Goal: Task Accomplishment & Management: Manage account settings

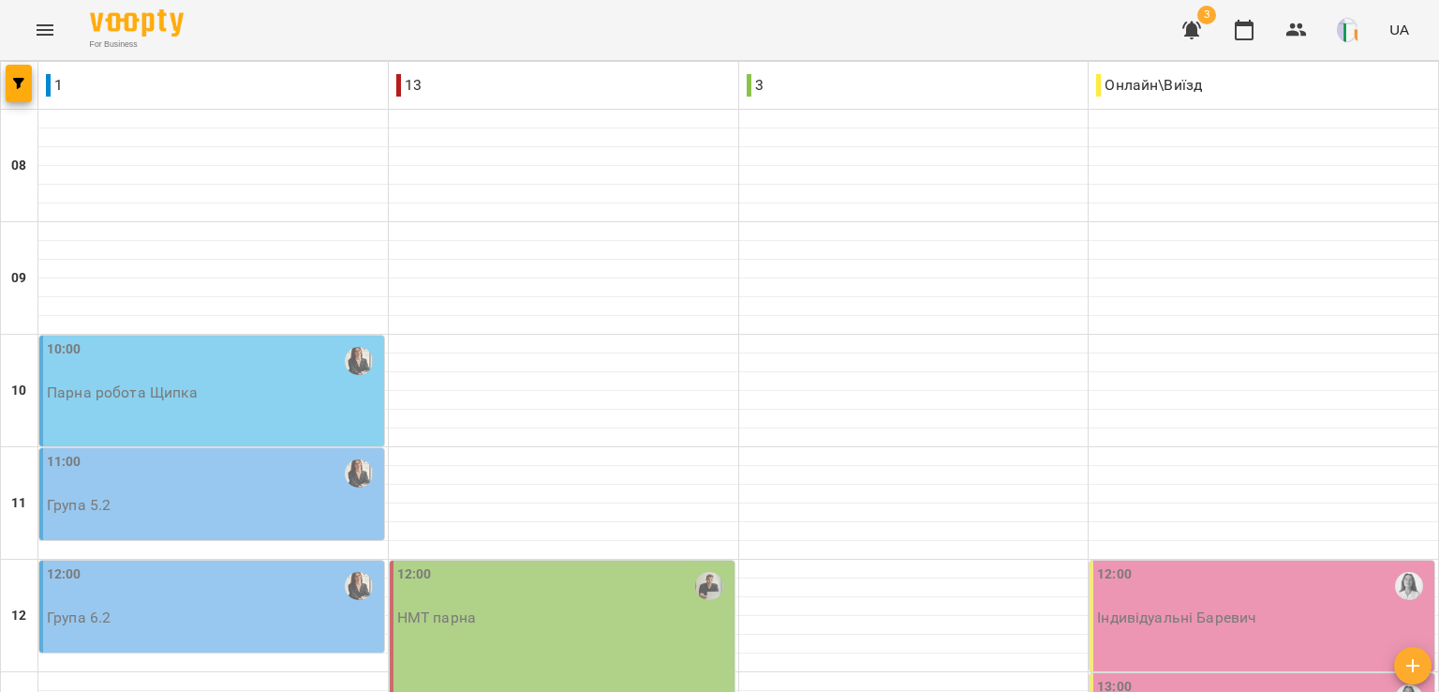
click at [203, 409] on div "10:00 Парна робота Щипка" at bounding box center [211, 390] width 345 height 111
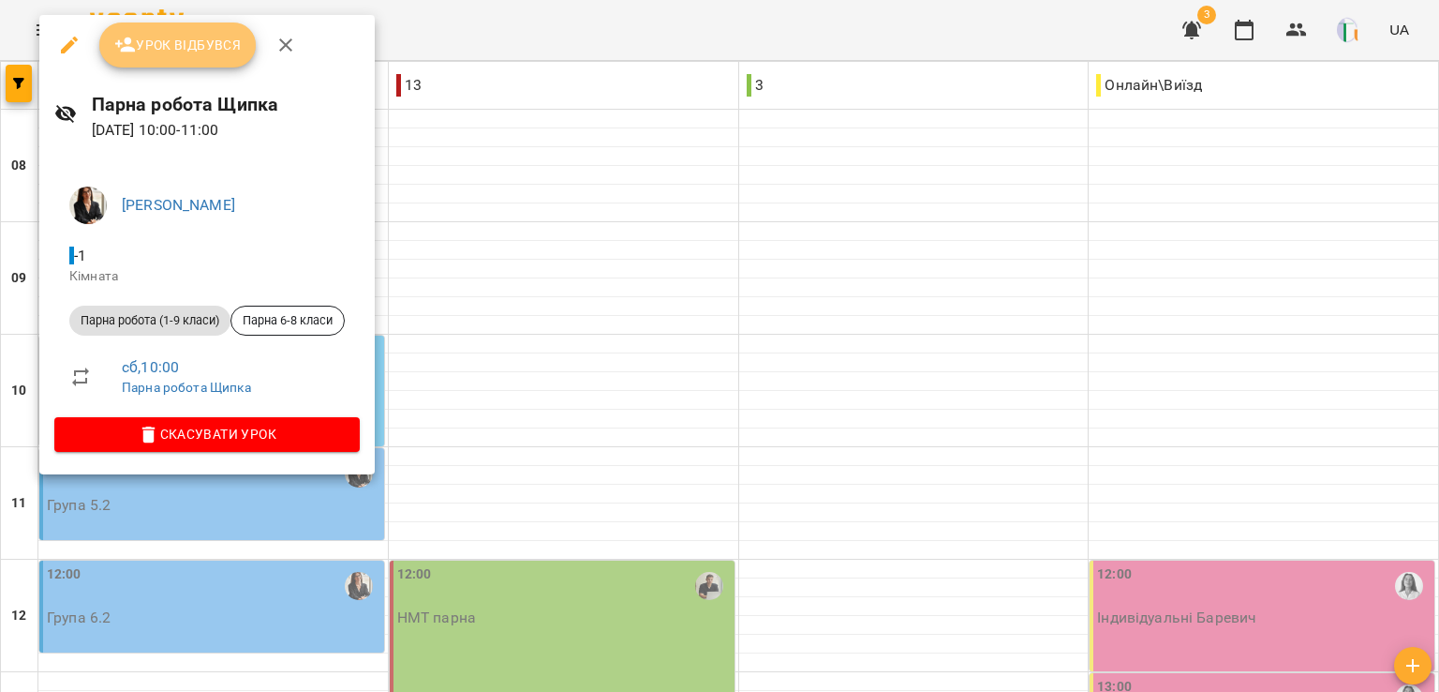
click at [221, 57] on button "Урок відбувся" at bounding box center [177, 44] width 157 height 45
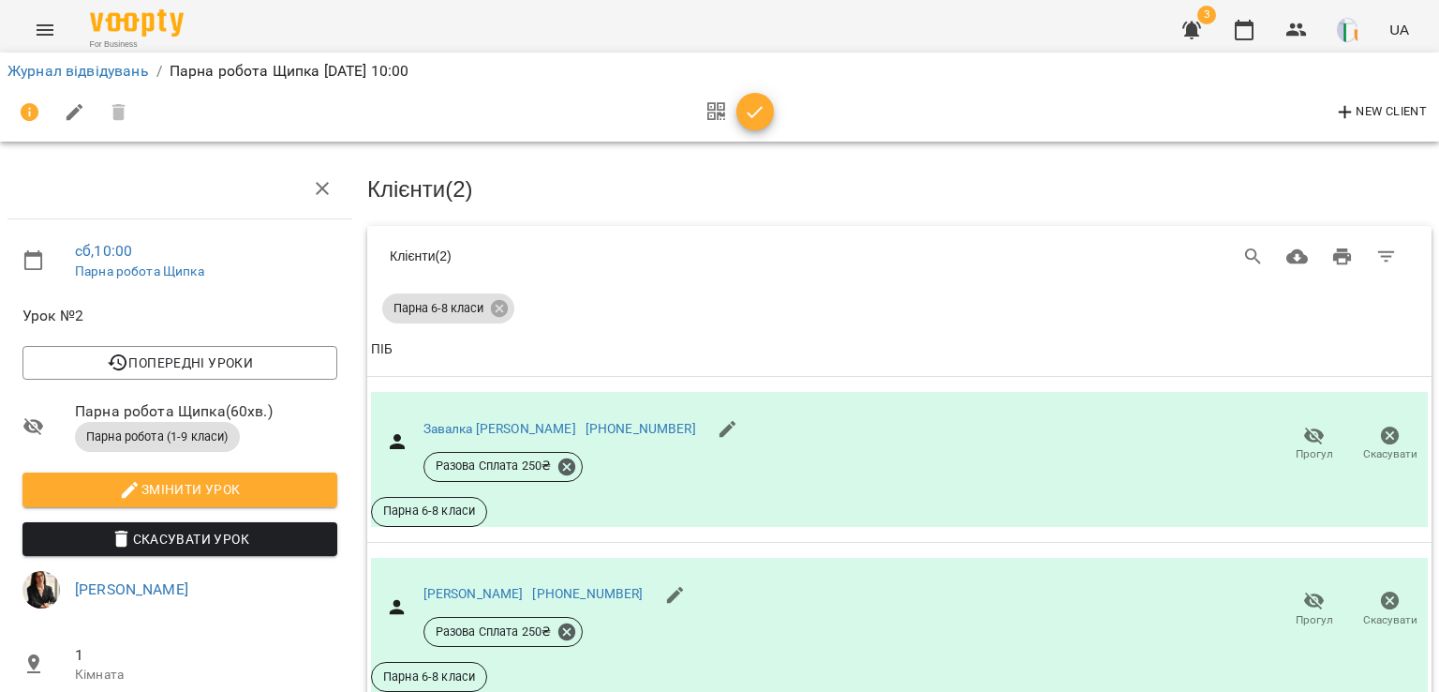
scroll to position [97, 0]
click at [752, 106] on icon "button" at bounding box center [755, 112] width 22 height 22
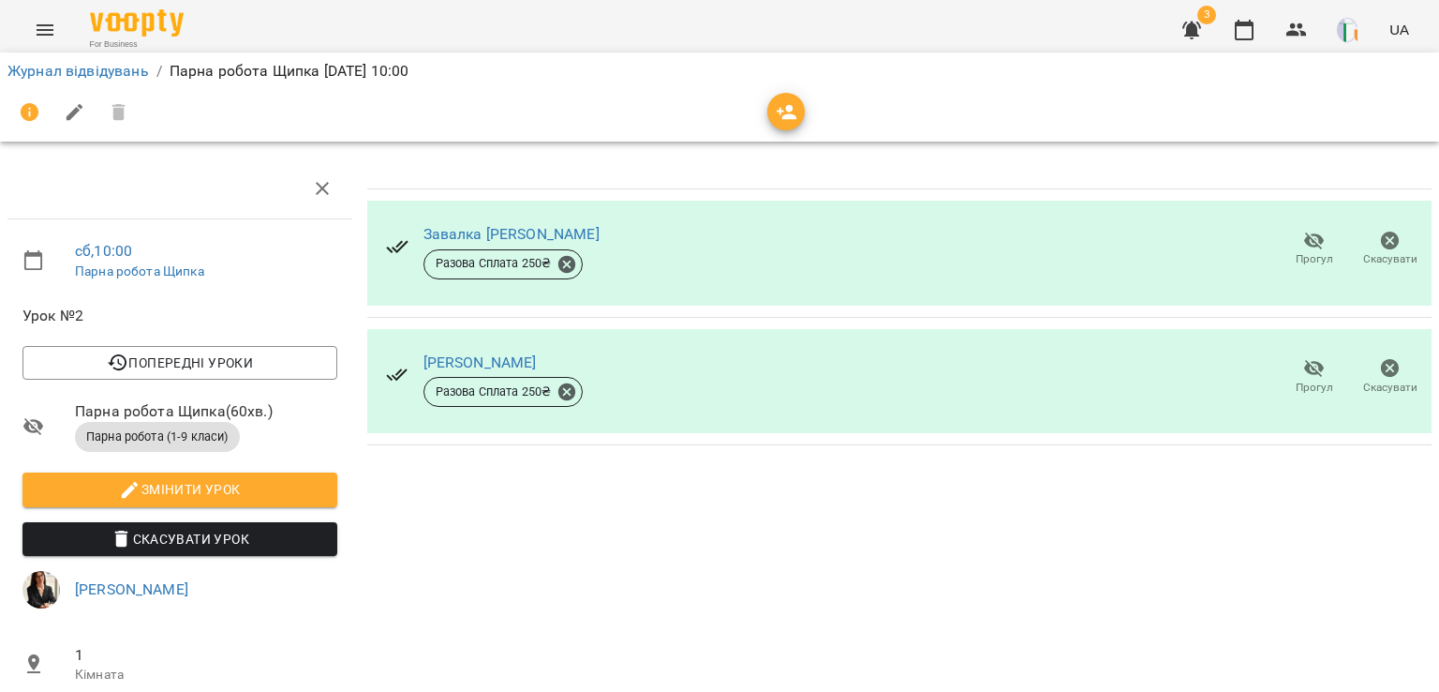
scroll to position [0, 0]
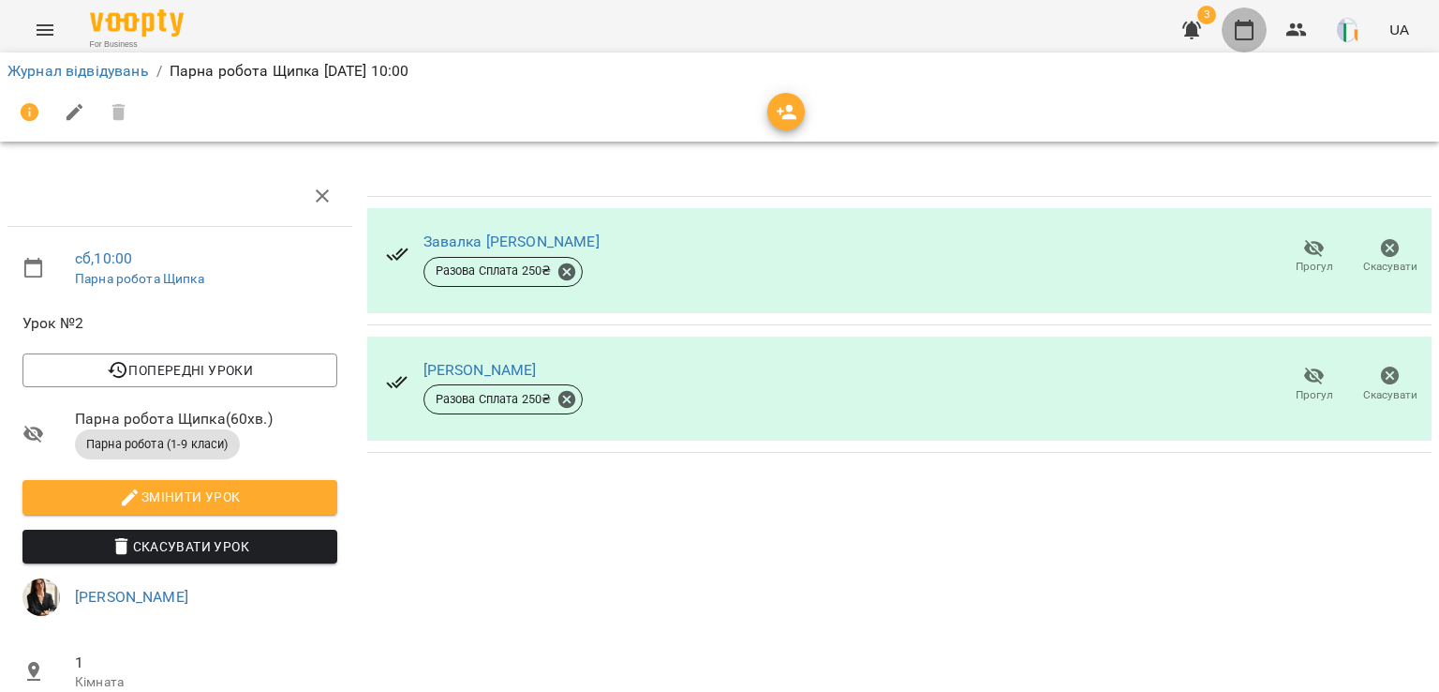
click at [1248, 27] on icon "button" at bounding box center [1244, 30] width 22 height 22
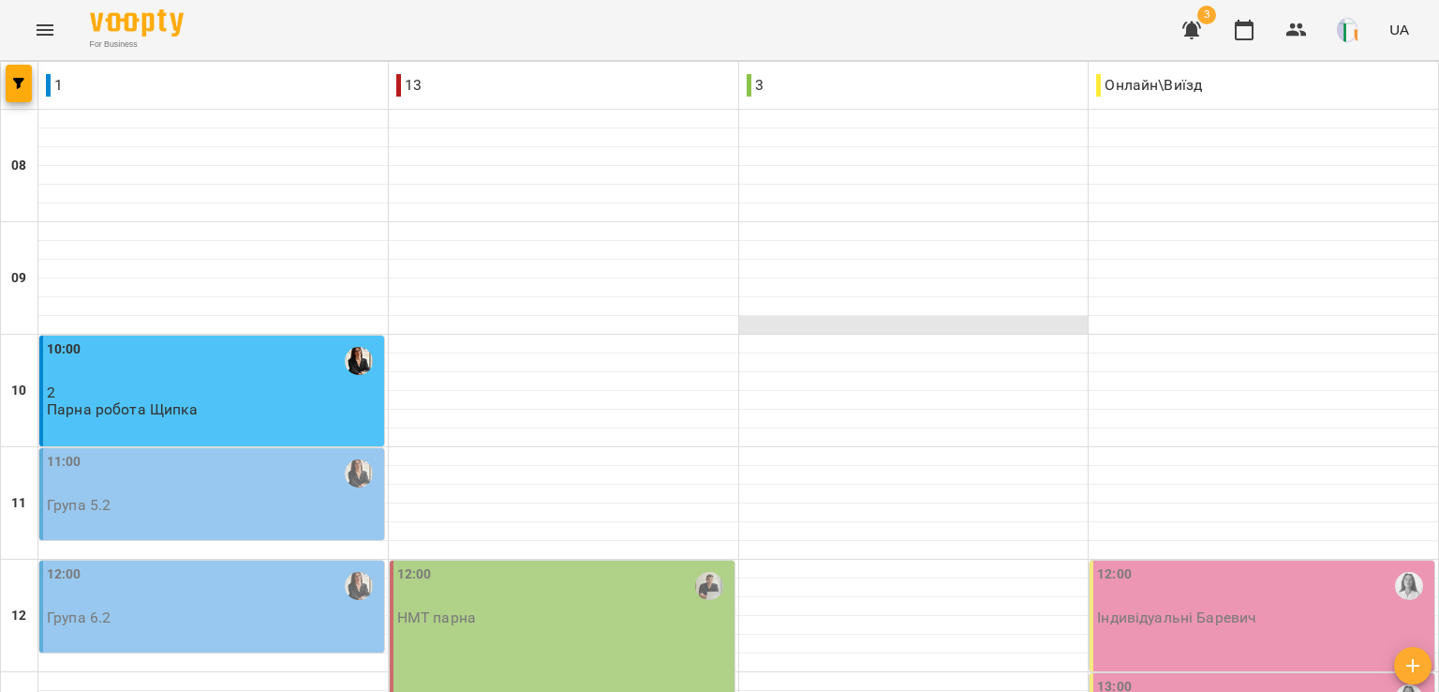
scroll to position [201, 0]
click at [1297, 44] on button "button" at bounding box center [1296, 29] width 45 height 45
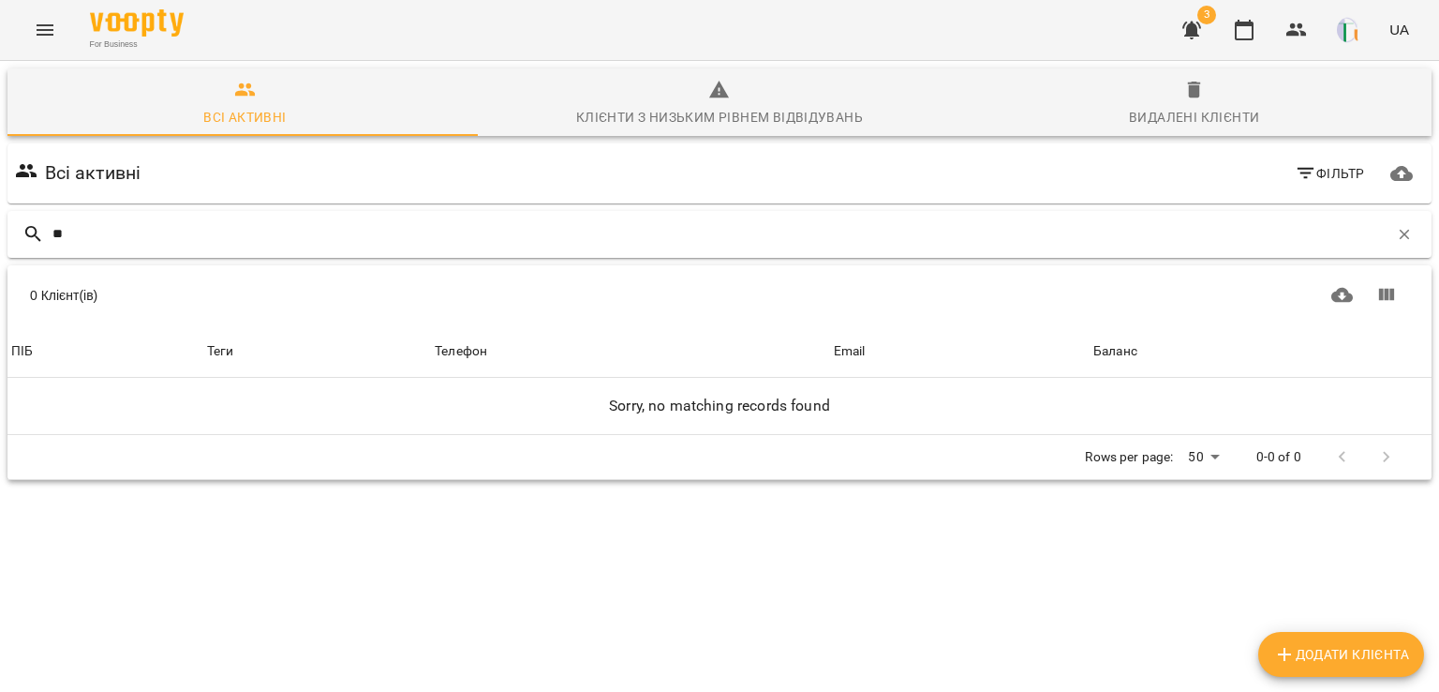
type input "*"
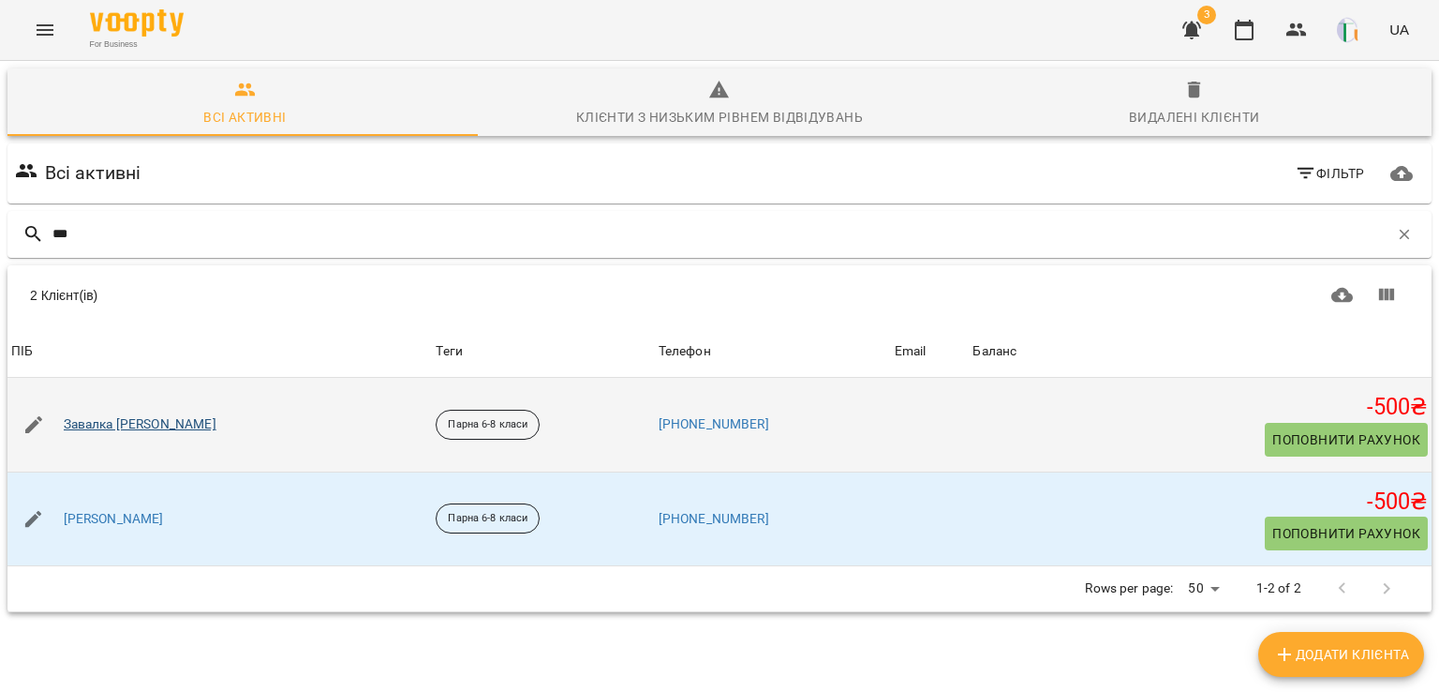
type input "***"
click at [100, 423] on link "Завалка [PERSON_NAME]" at bounding box center [140, 424] width 153 height 19
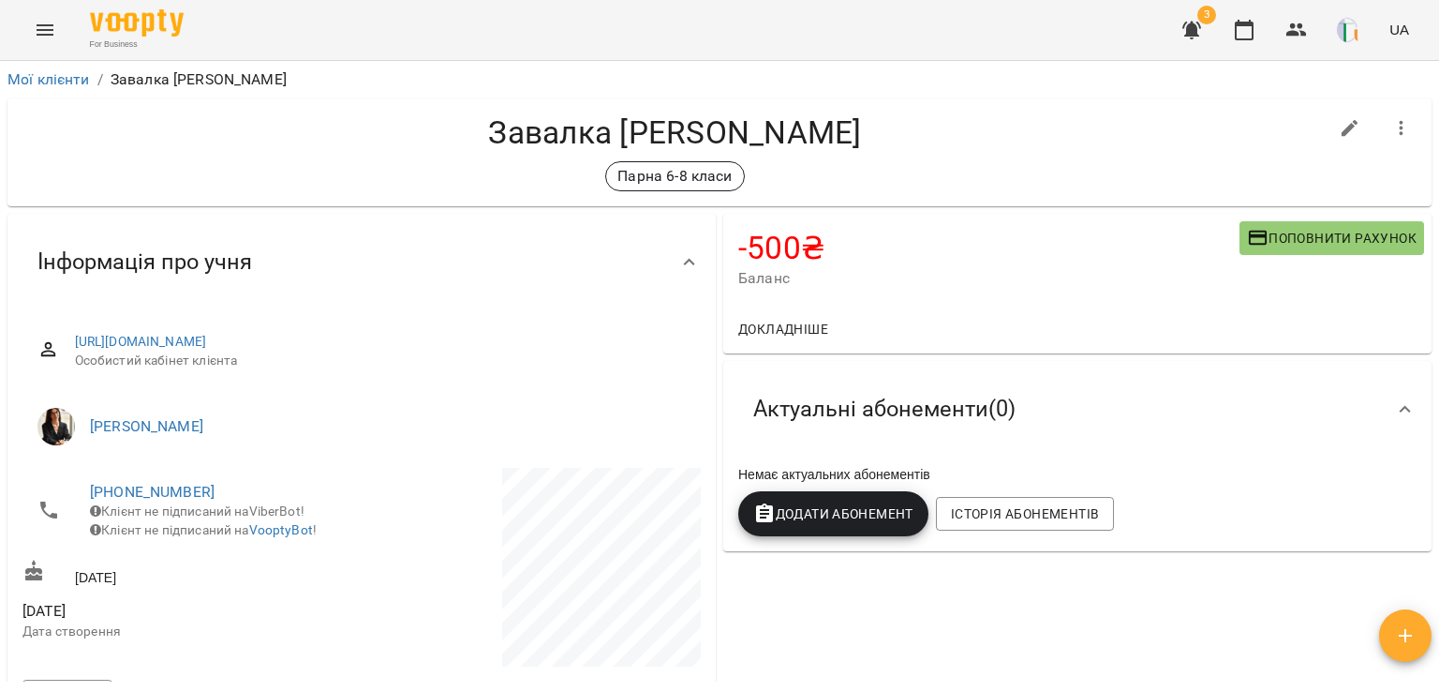
click at [1280, 237] on span "Поповнити рахунок" at bounding box center [1332, 238] width 170 height 22
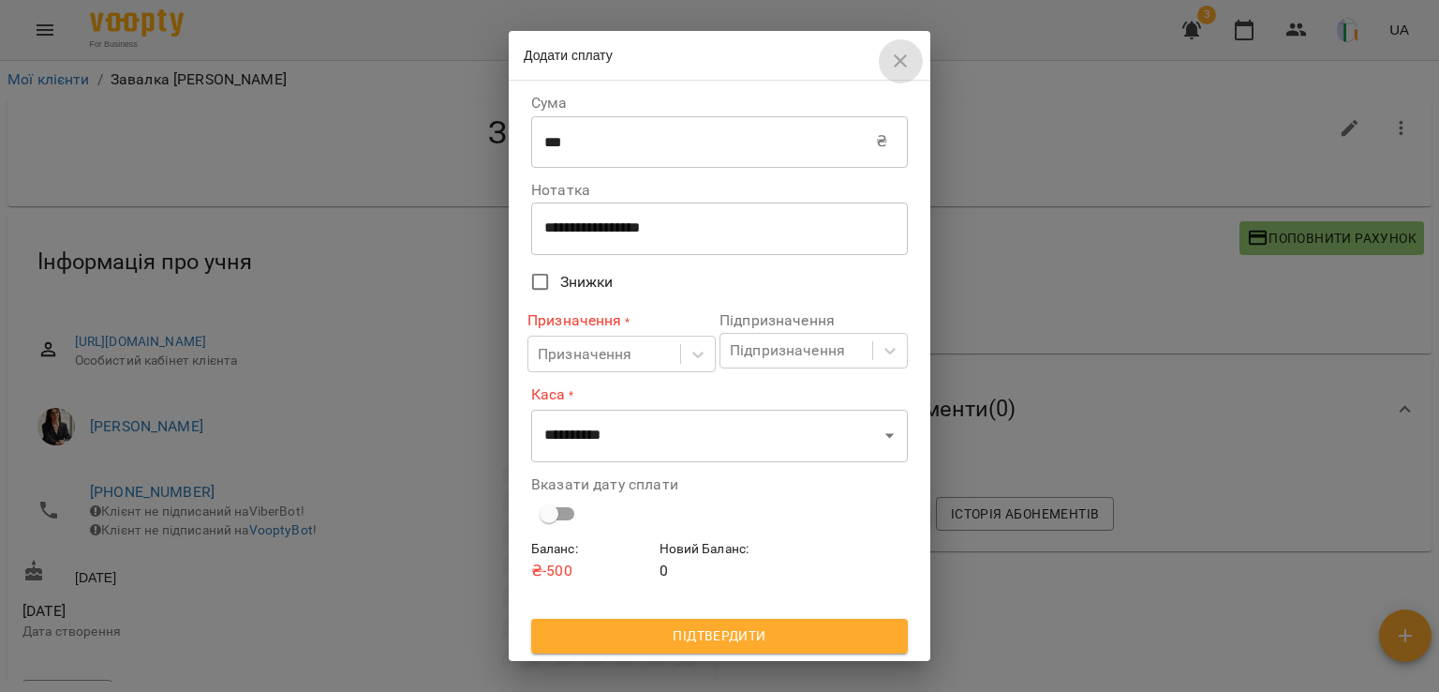
click at [892, 56] on icon "button" at bounding box center [900, 61] width 22 height 22
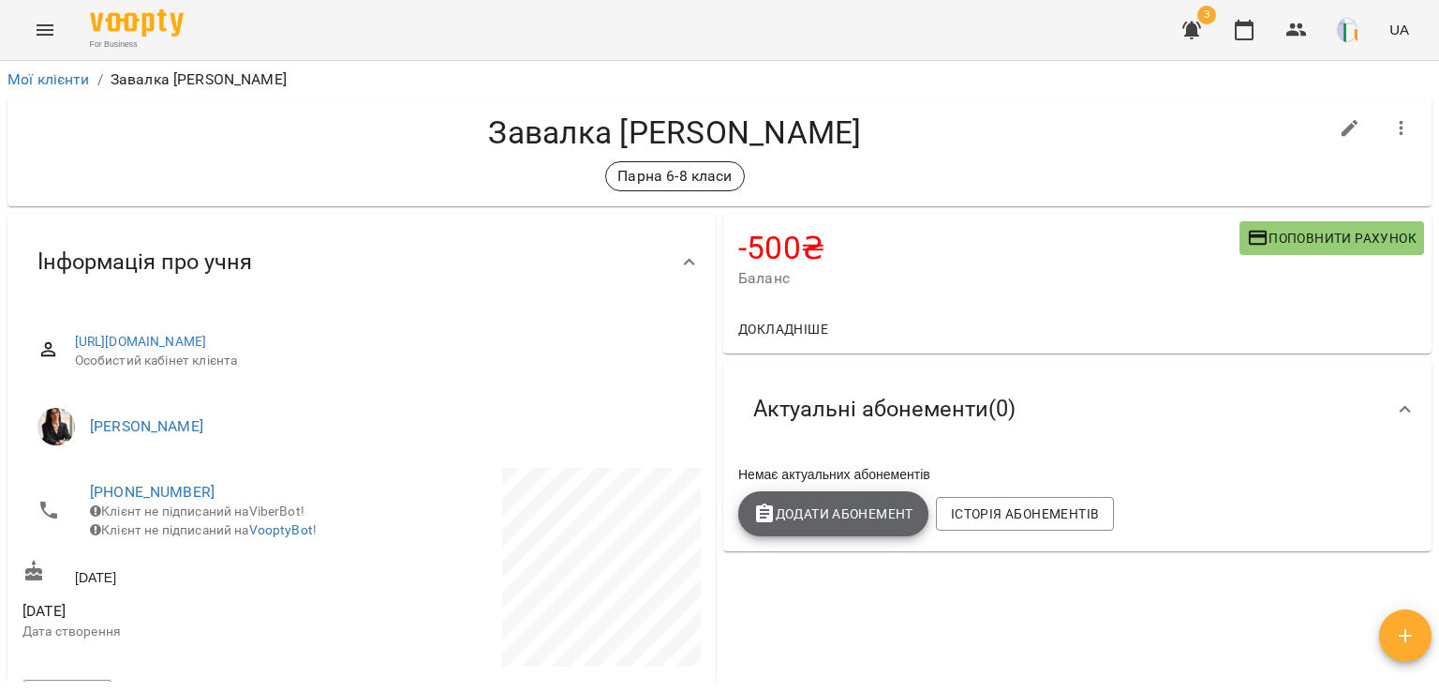
click at [862, 523] on span "Додати Абонемент" at bounding box center [833, 513] width 160 height 22
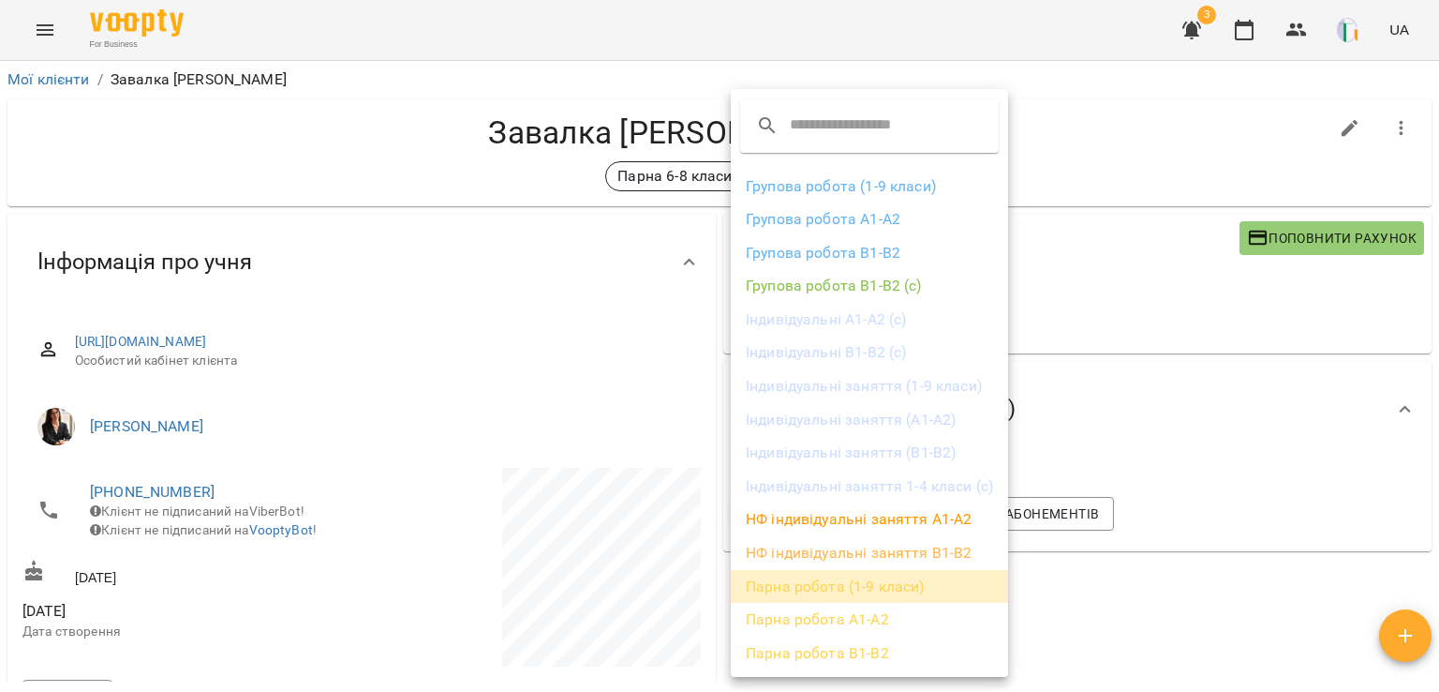
click at [849, 585] on li "Парна робота (1-9 класи)" at bounding box center [869, 587] width 277 height 34
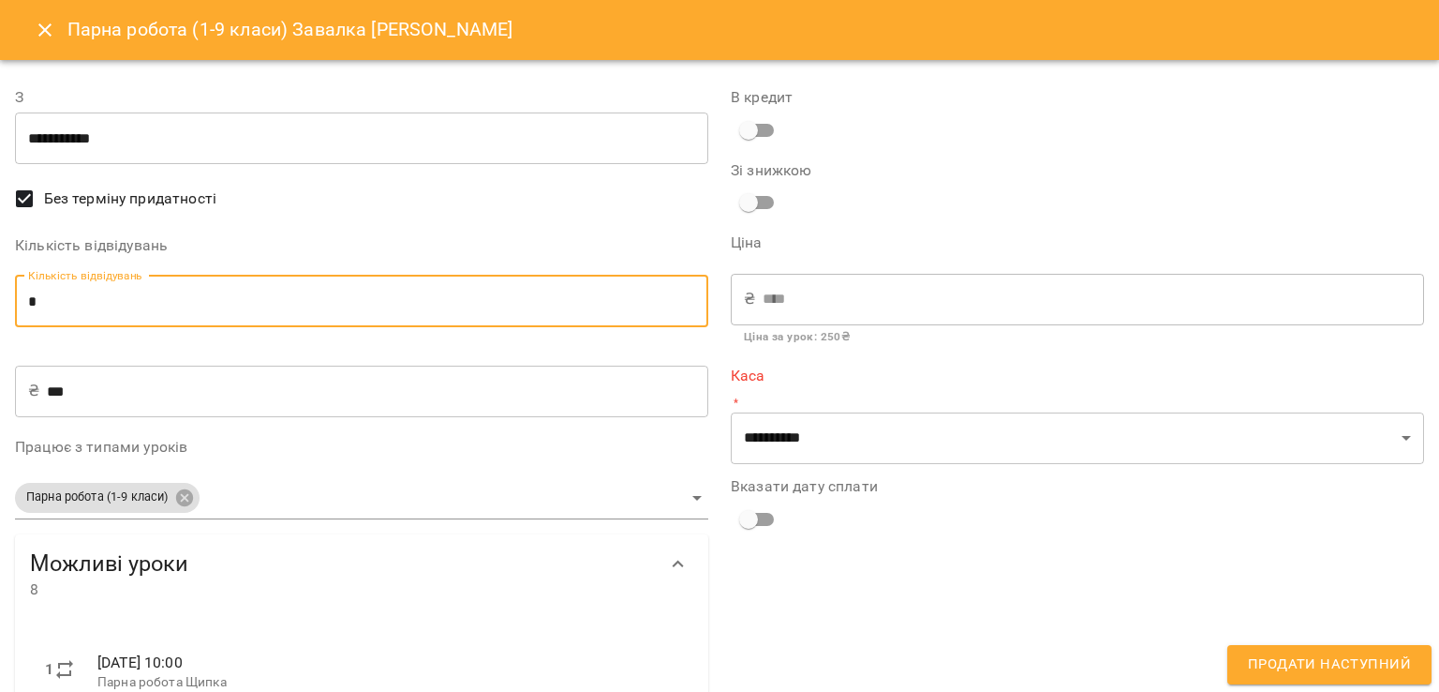
click at [199, 309] on input "*" at bounding box center [361, 302] width 693 height 52
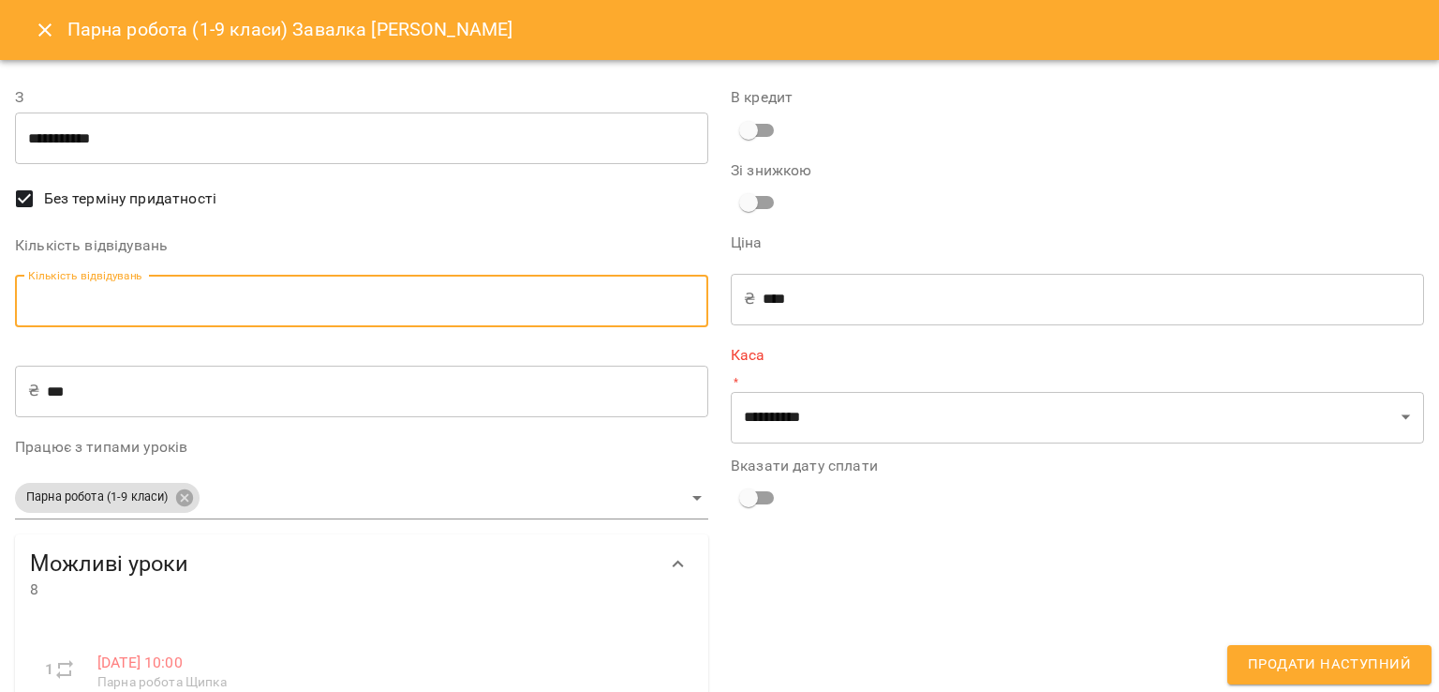
type input "*"
type input "****"
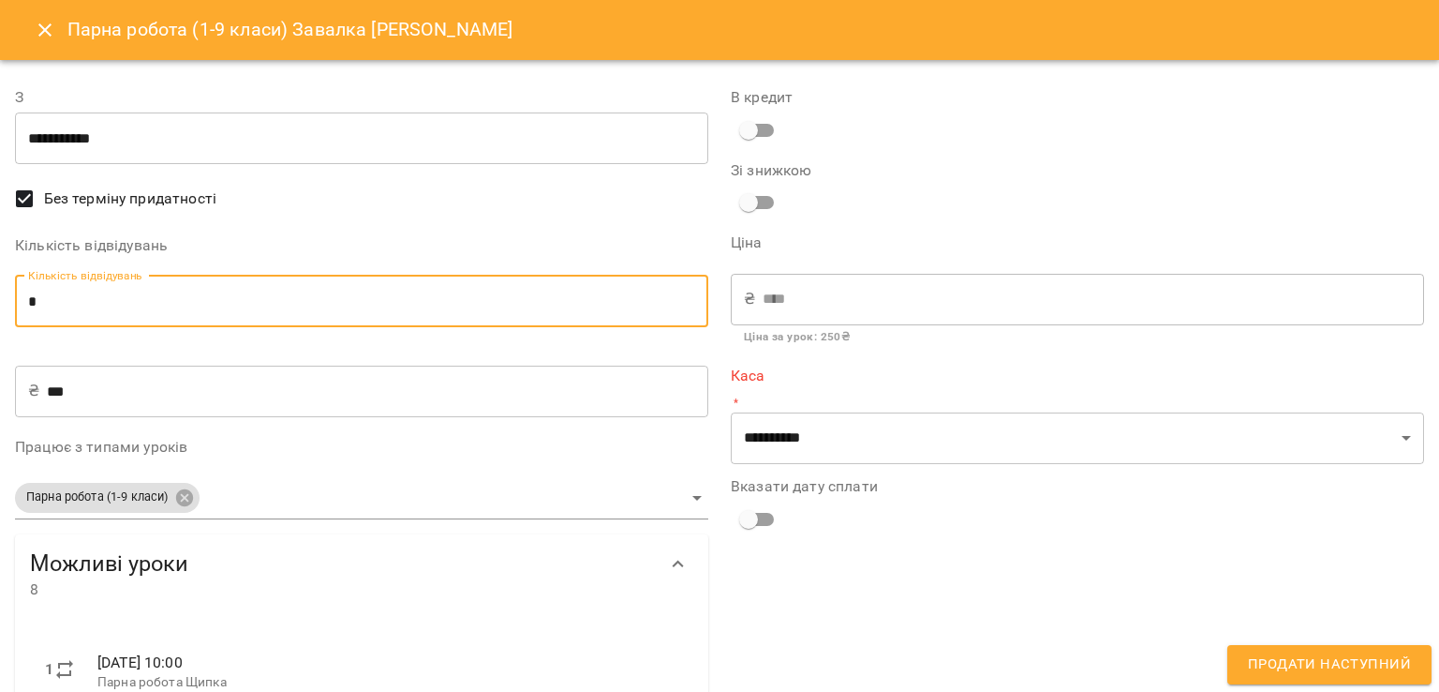
type input "*"
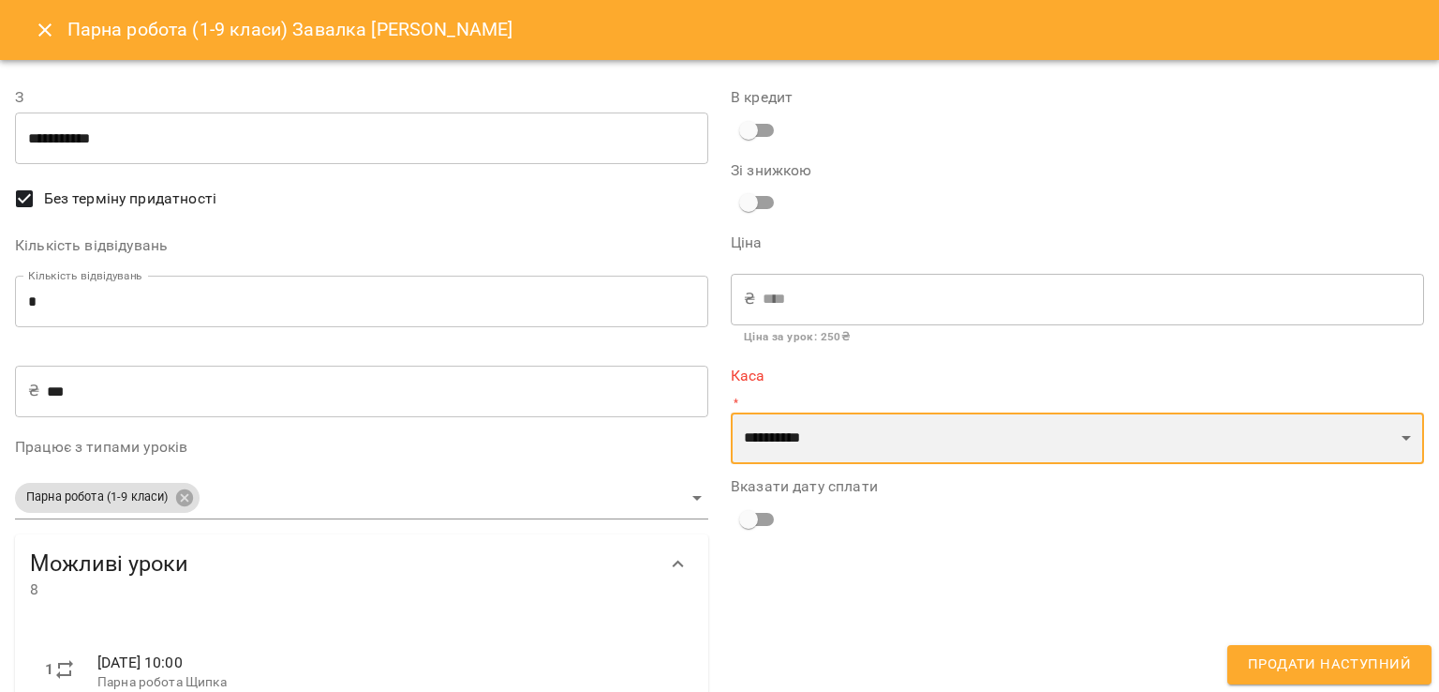
click at [838, 463] on select "**********" at bounding box center [1077, 438] width 693 height 52
select select "****"
click at [731, 412] on select "**********" at bounding box center [1077, 438] width 693 height 52
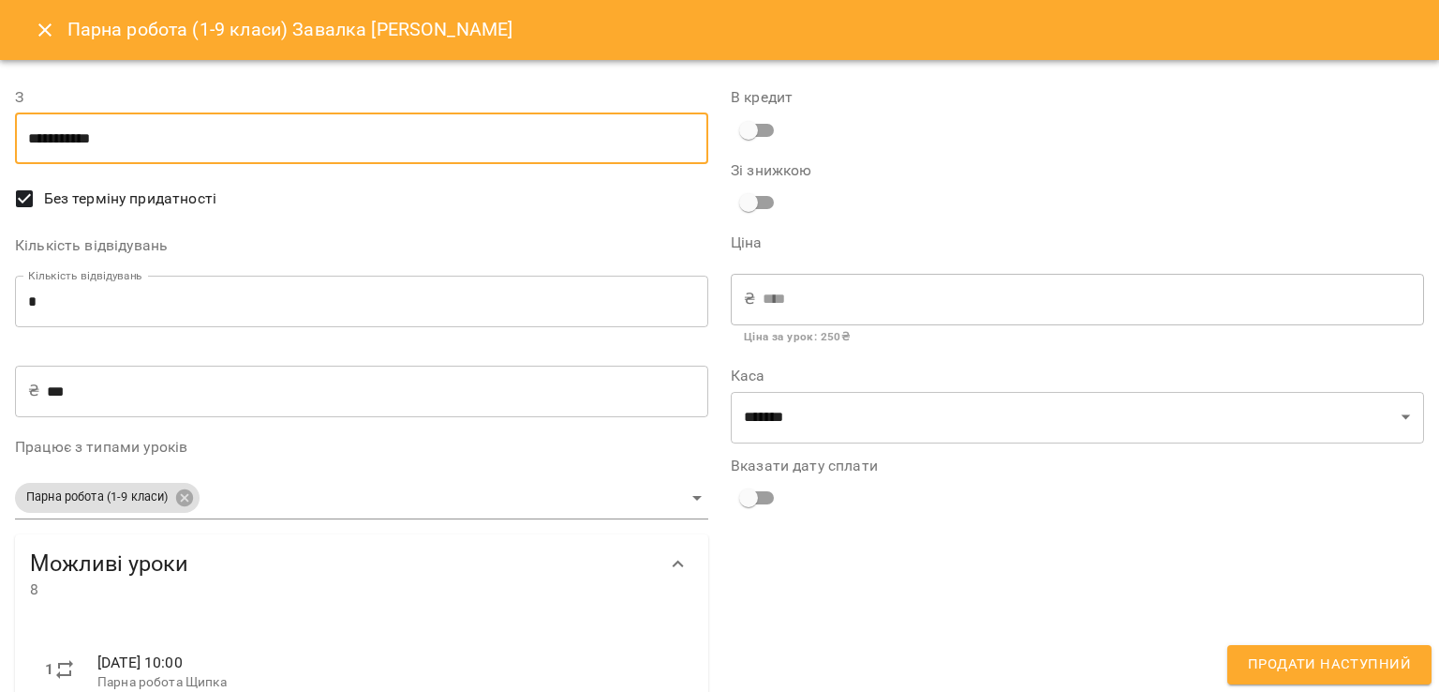
click at [98, 128] on input "**********" at bounding box center [361, 138] width 693 height 52
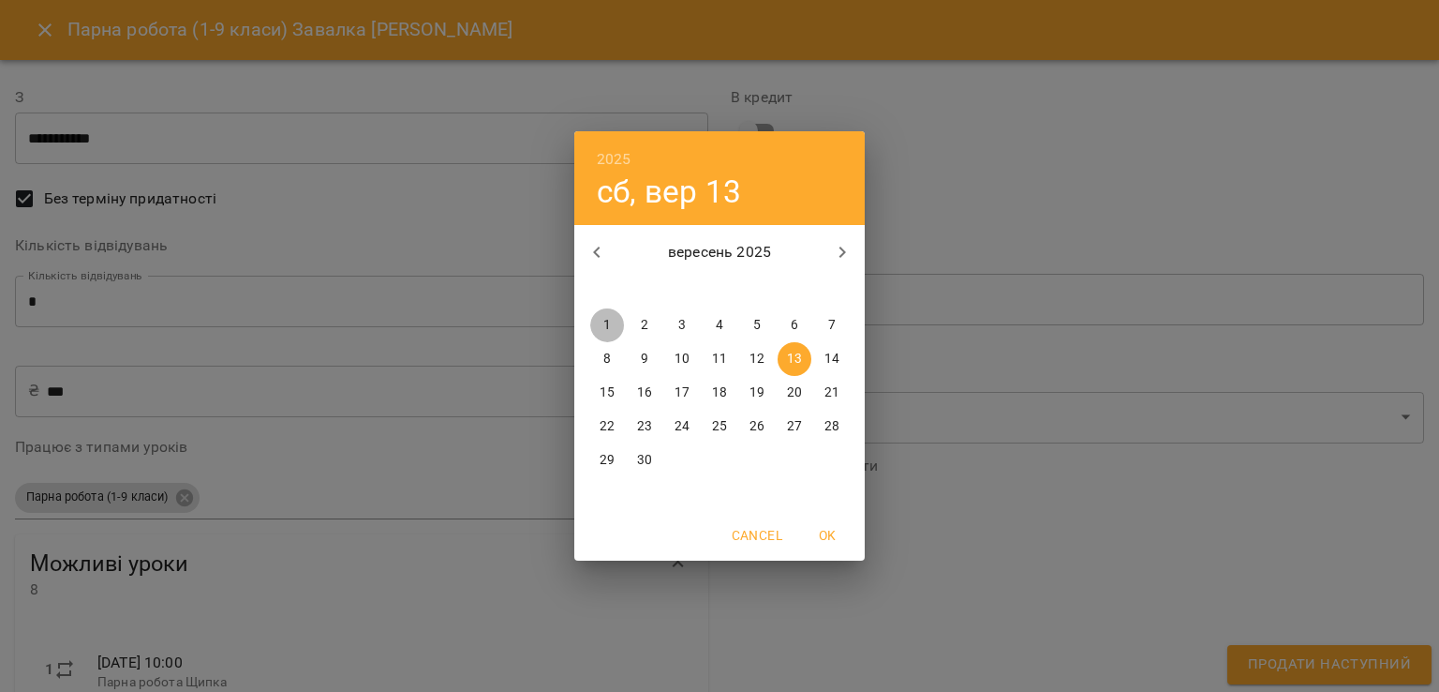
click at [611, 323] on span "1" at bounding box center [607, 325] width 34 height 19
type input "**********"
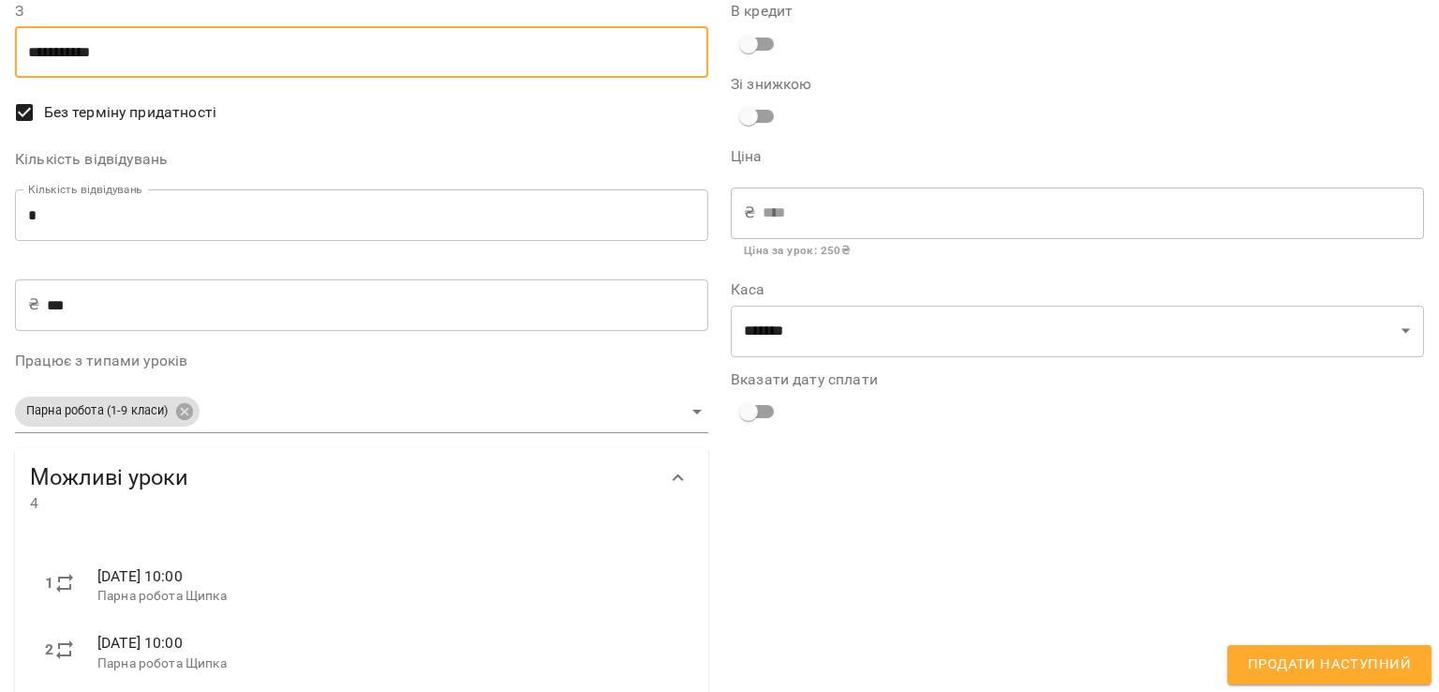
scroll to position [89, 0]
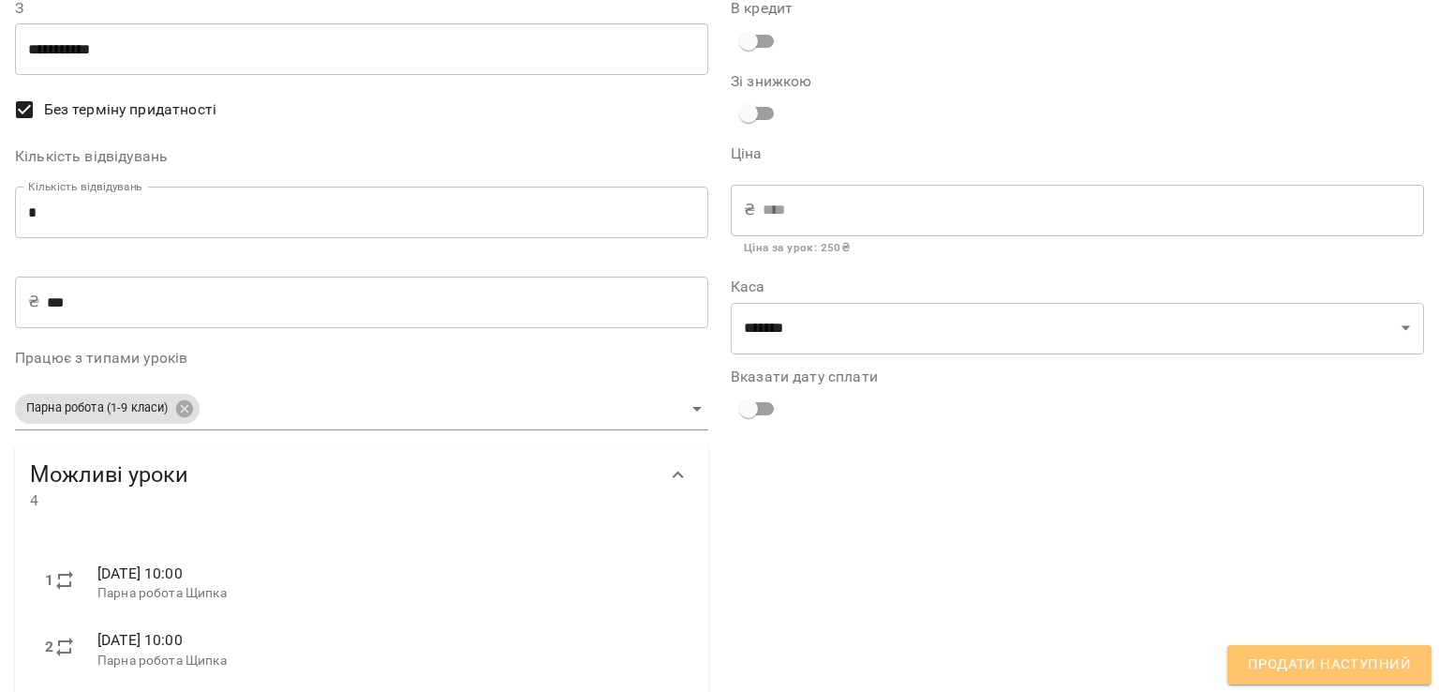
click at [1379, 676] on span "Продати наступний" at bounding box center [1329, 664] width 163 height 24
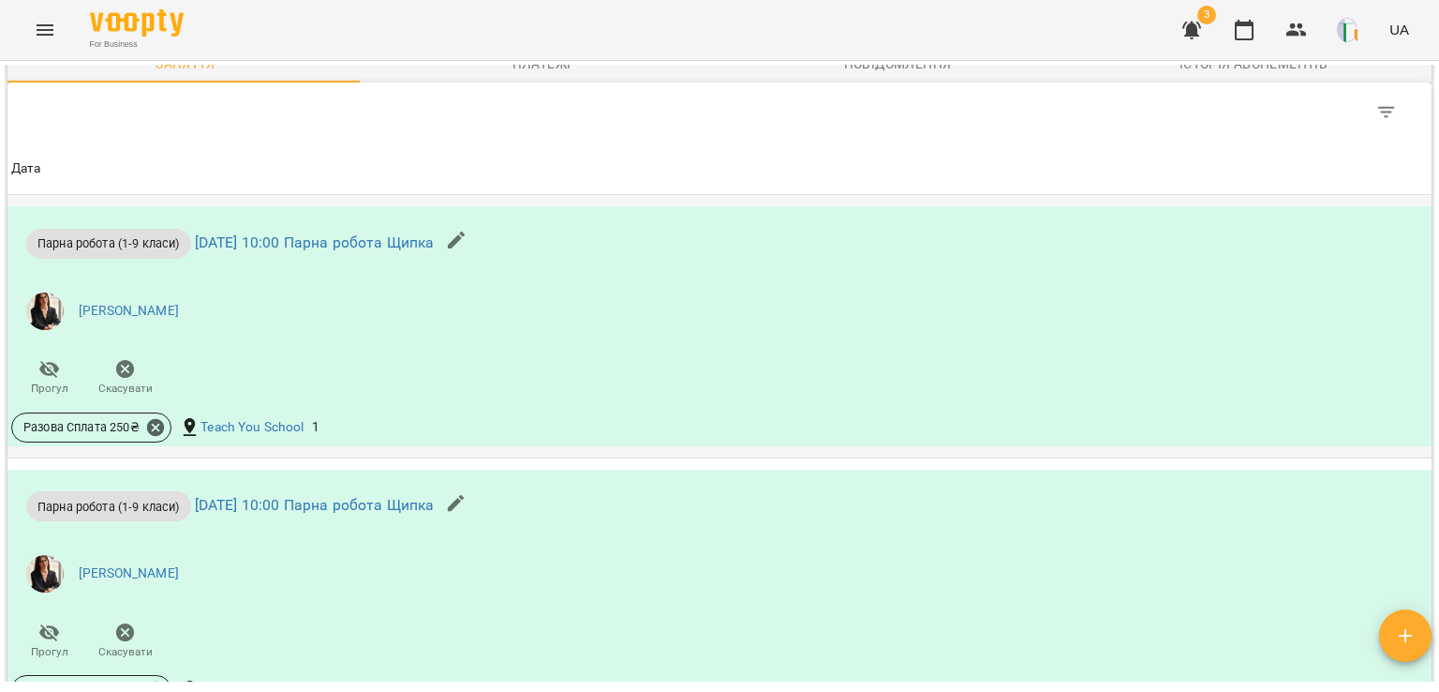
scroll to position [1171, 0]
click at [159, 421] on icon at bounding box center [155, 425] width 17 height 17
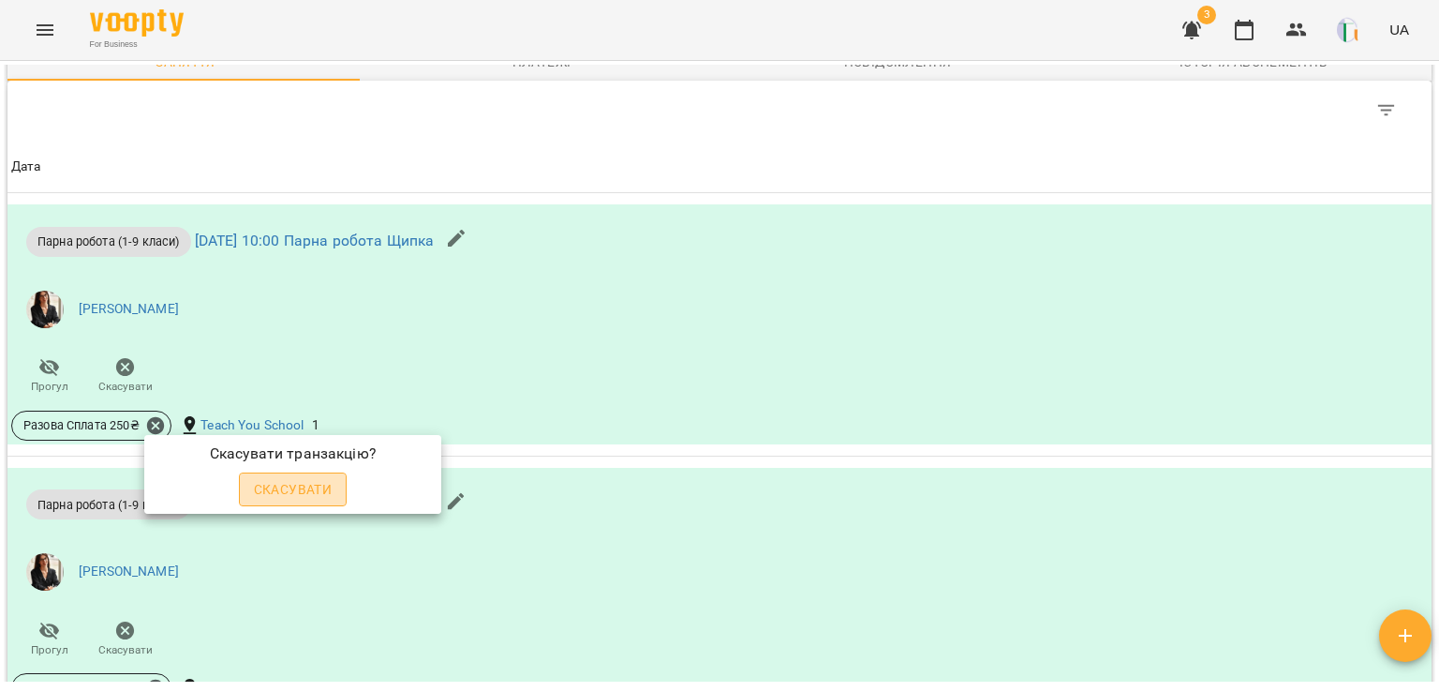
click at [297, 494] on span "Скасувати" at bounding box center [293, 489] width 79 height 22
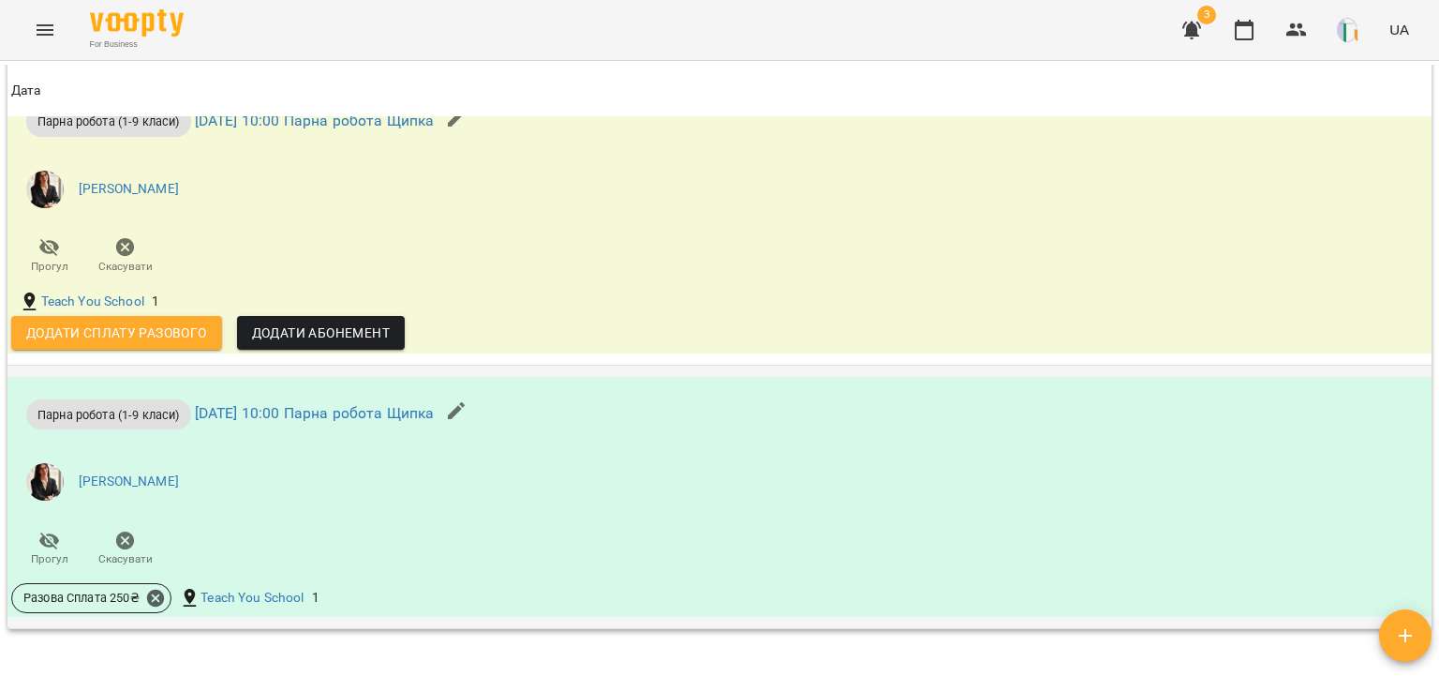
scroll to position [1300, 0]
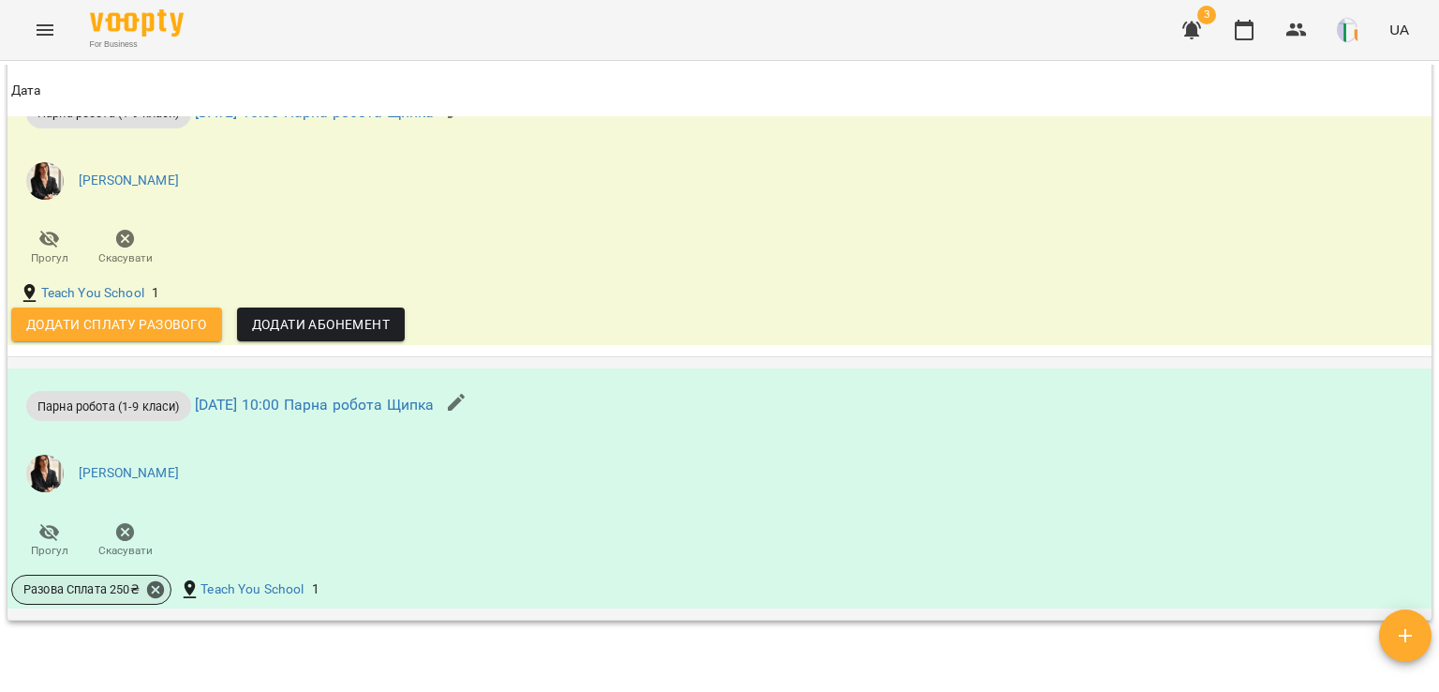
click at [142, 588] on span "Разова Сплата 250 ₴" at bounding box center [81, 589] width 139 height 17
click at [147, 588] on icon at bounding box center [155, 589] width 17 height 17
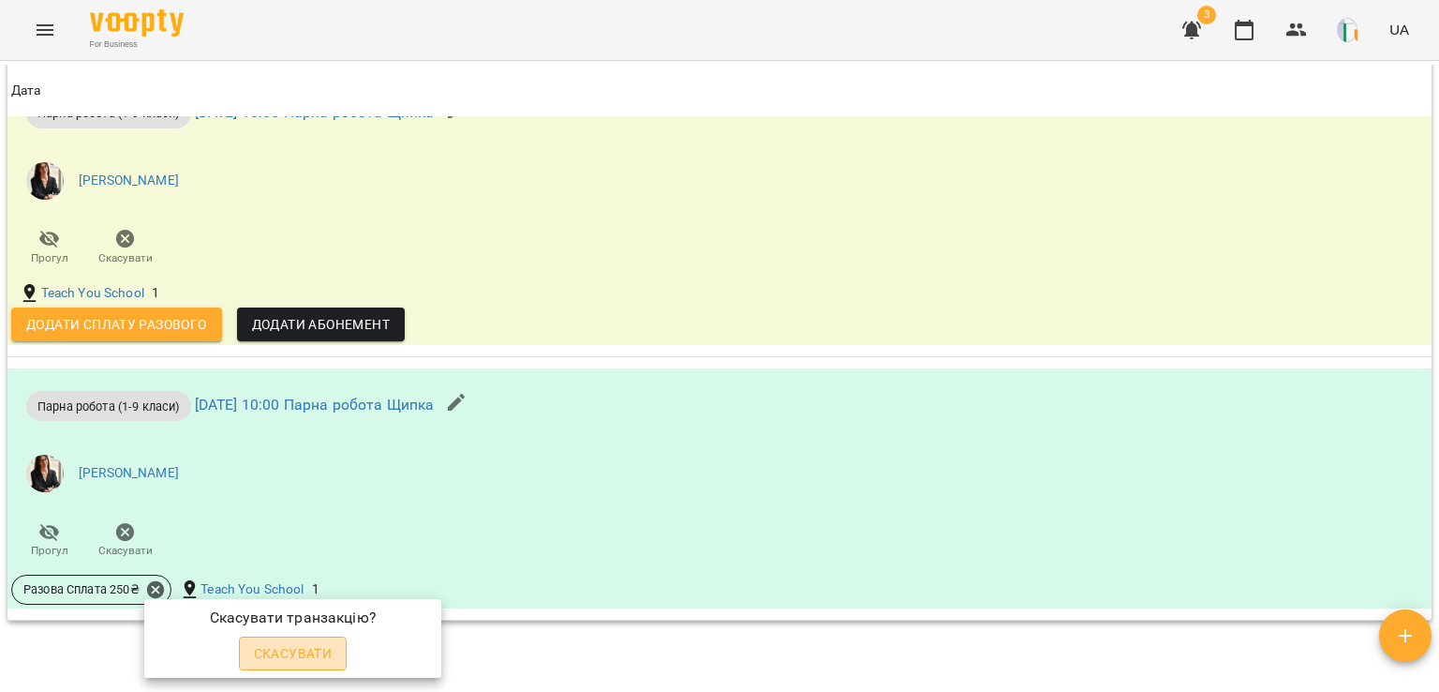
click at [274, 658] on span "Скасувати" at bounding box center [293, 653] width 79 height 22
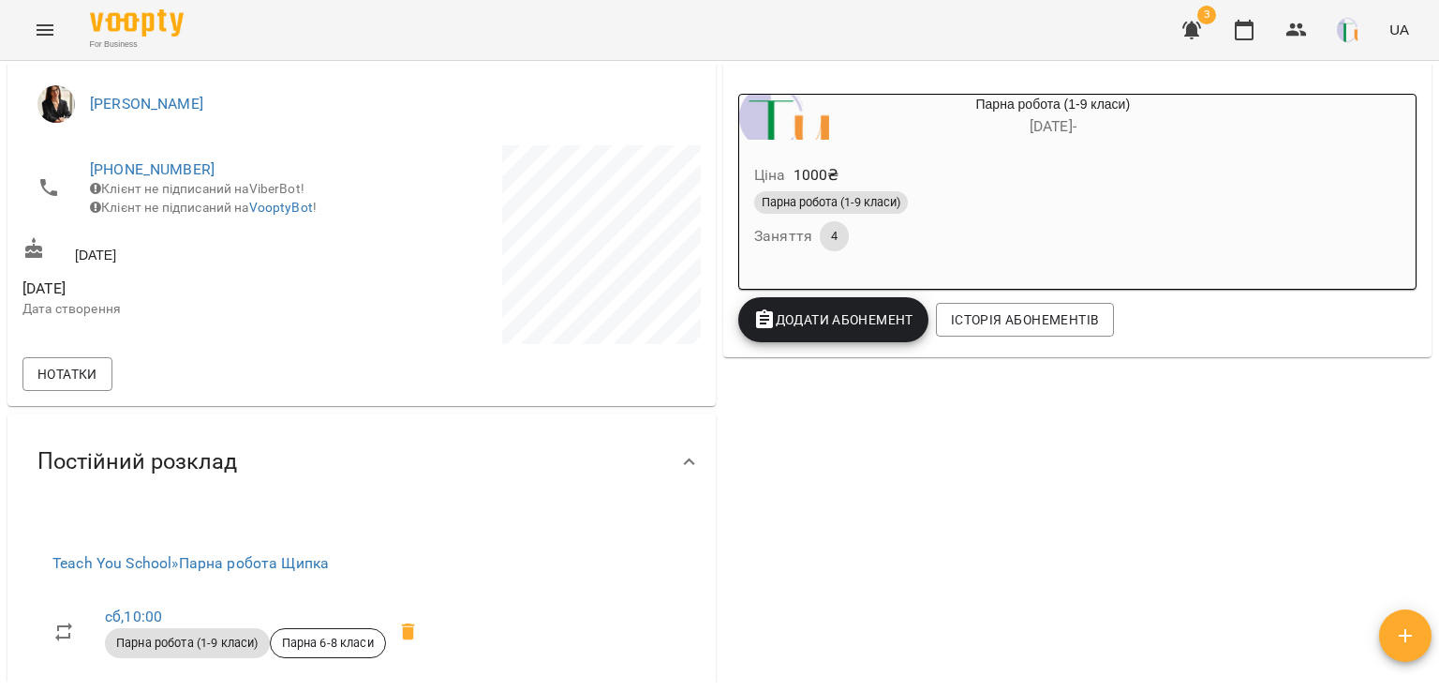
scroll to position [319, 0]
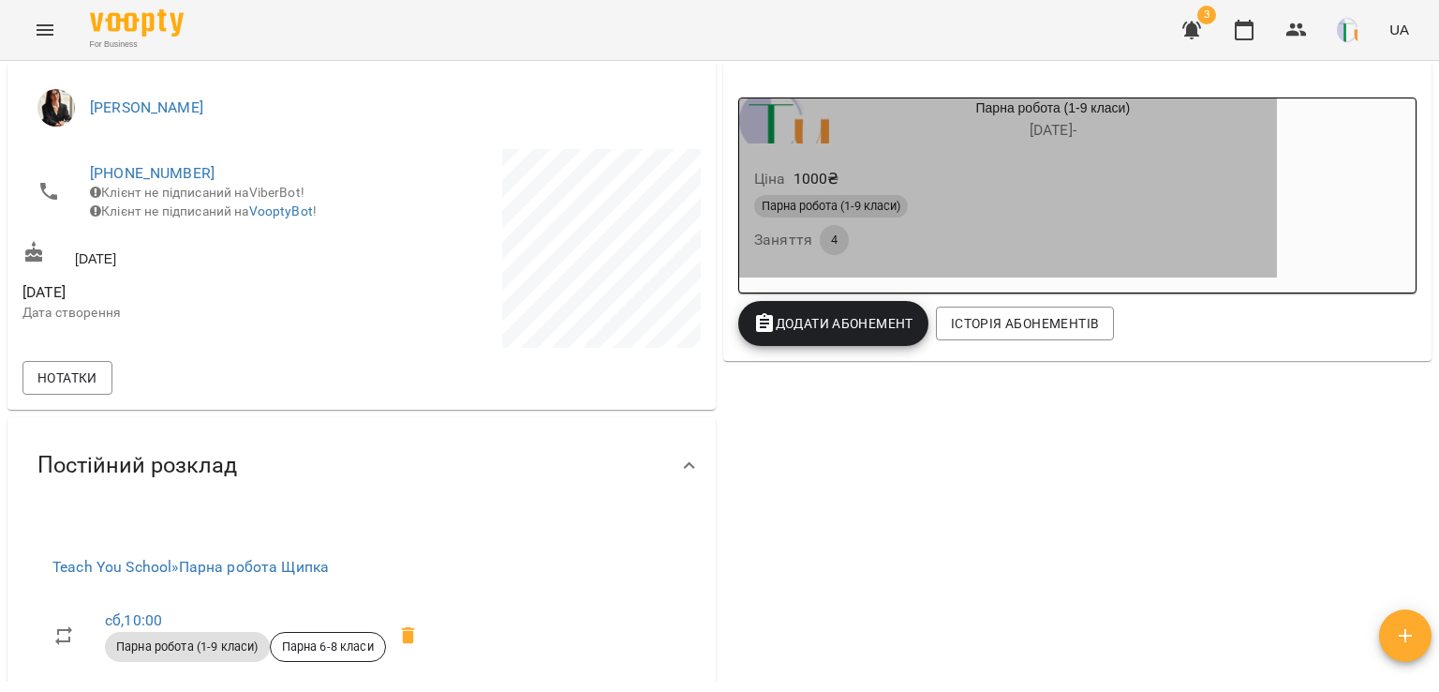
click at [1027, 224] on div "Парна робота (1-9 класи) Заняття 4" at bounding box center [1008, 224] width 515 height 67
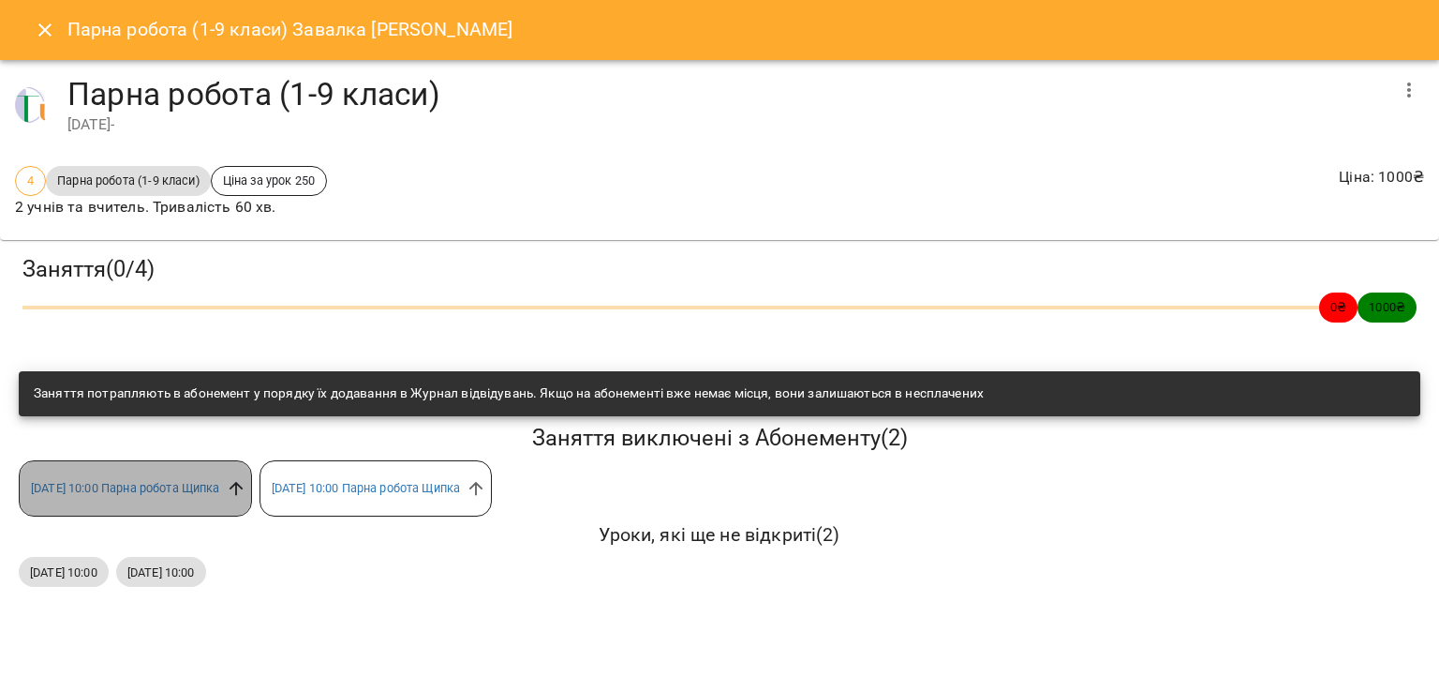
click at [246, 479] on icon at bounding box center [236, 488] width 21 height 21
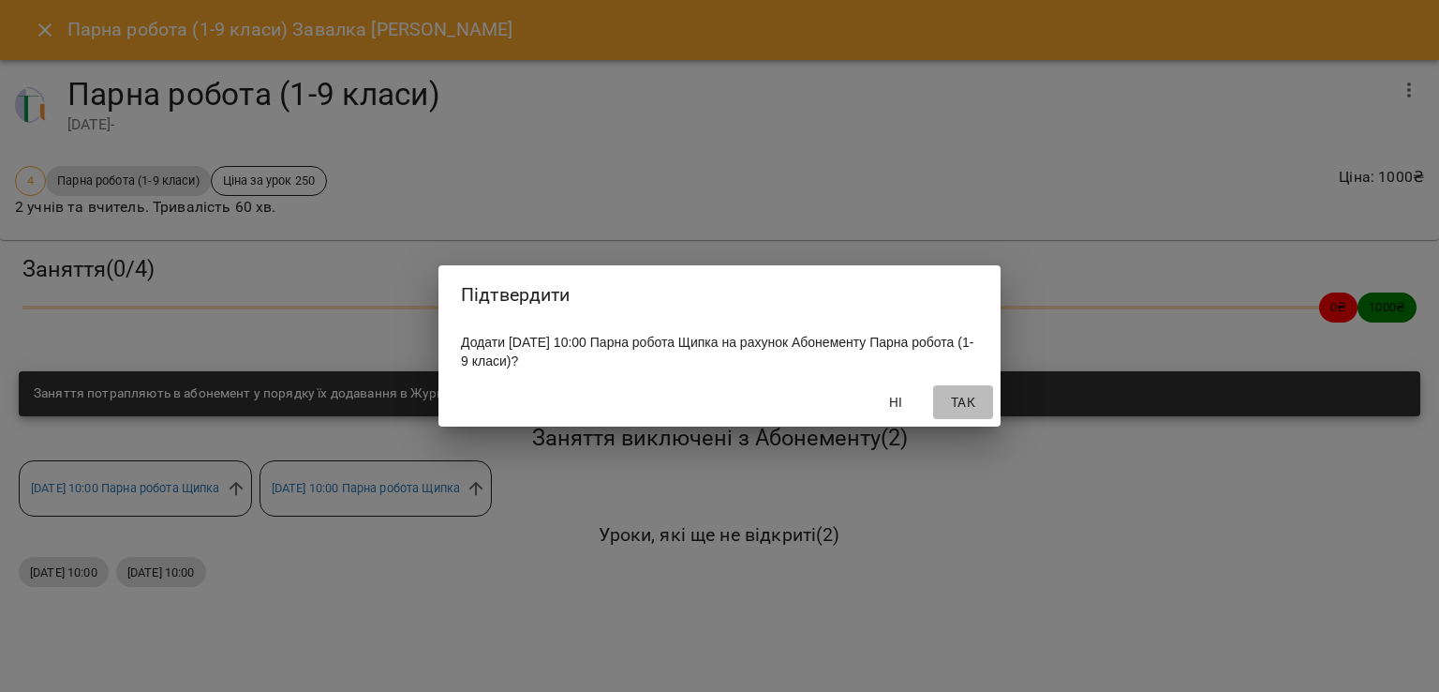
click at [974, 409] on span "Так" at bounding box center [963, 402] width 45 height 22
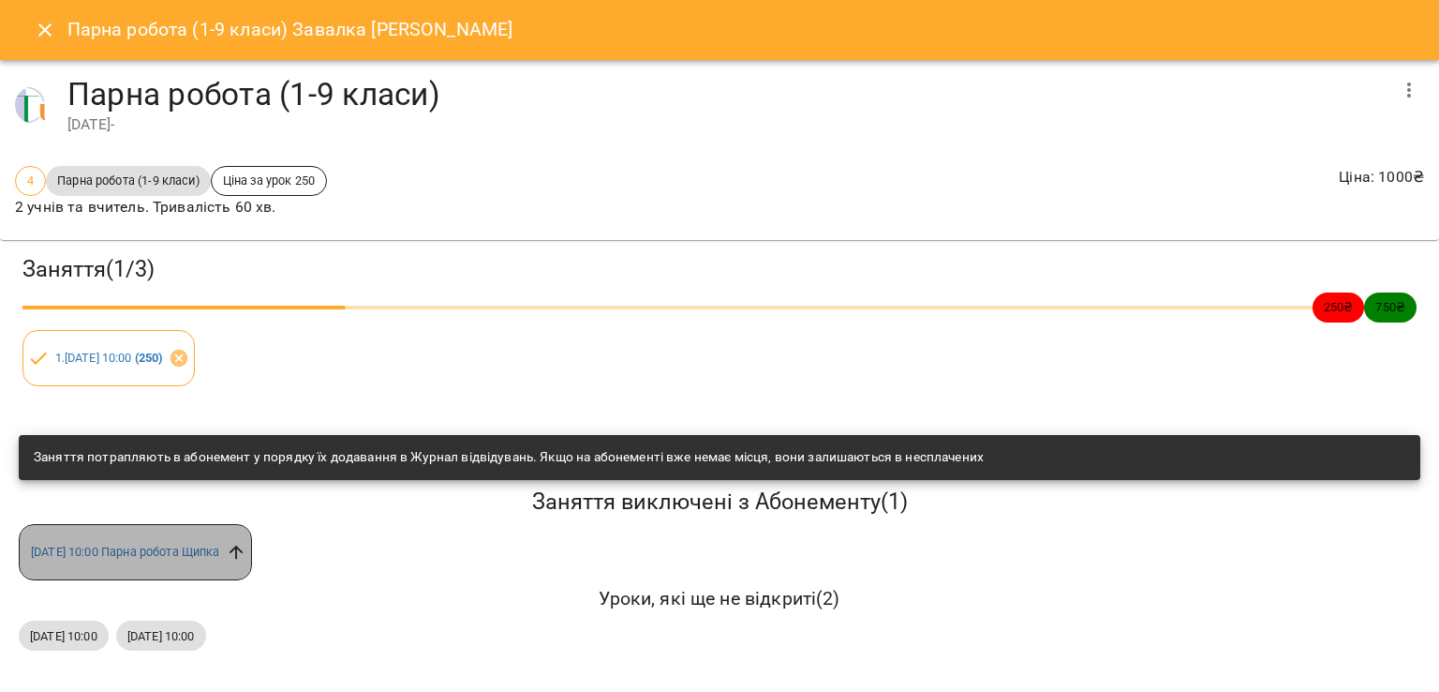
click at [243, 552] on icon at bounding box center [236, 552] width 14 height 14
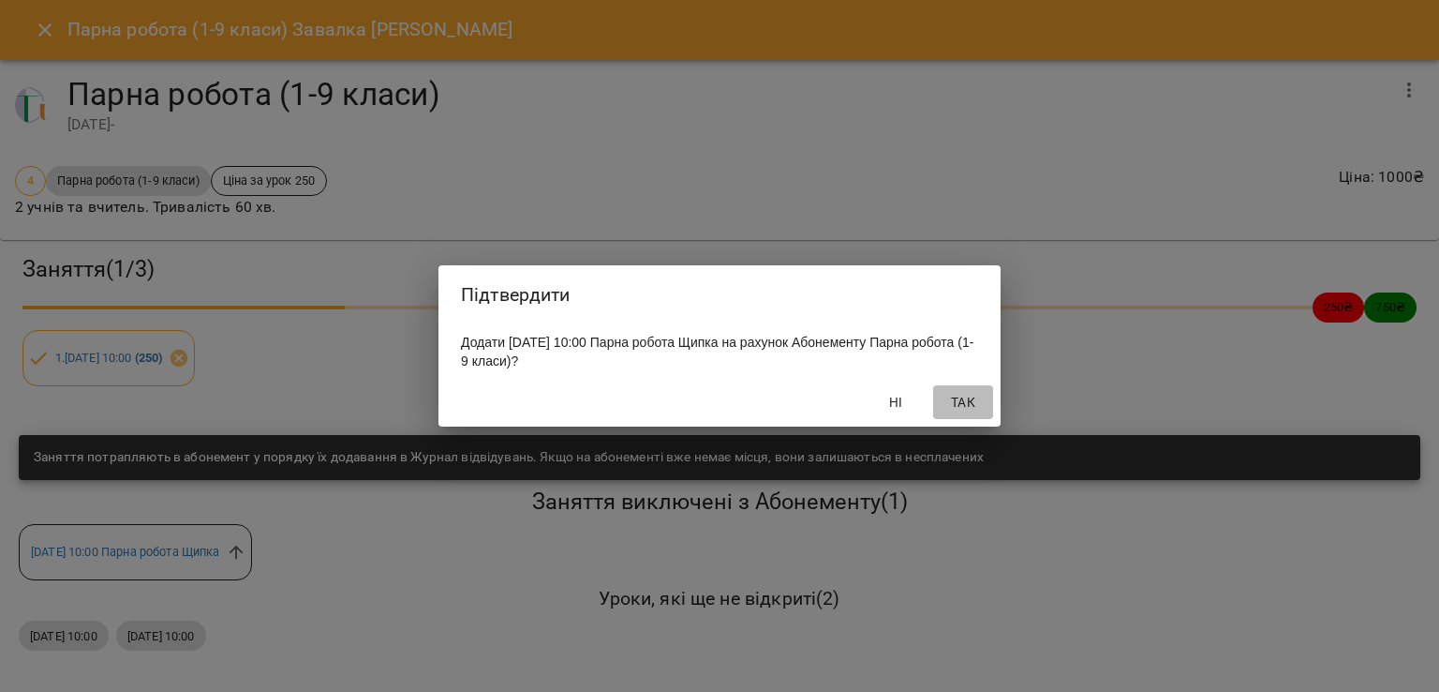
click at [982, 395] on span "Так" at bounding box center [963, 402] width 45 height 22
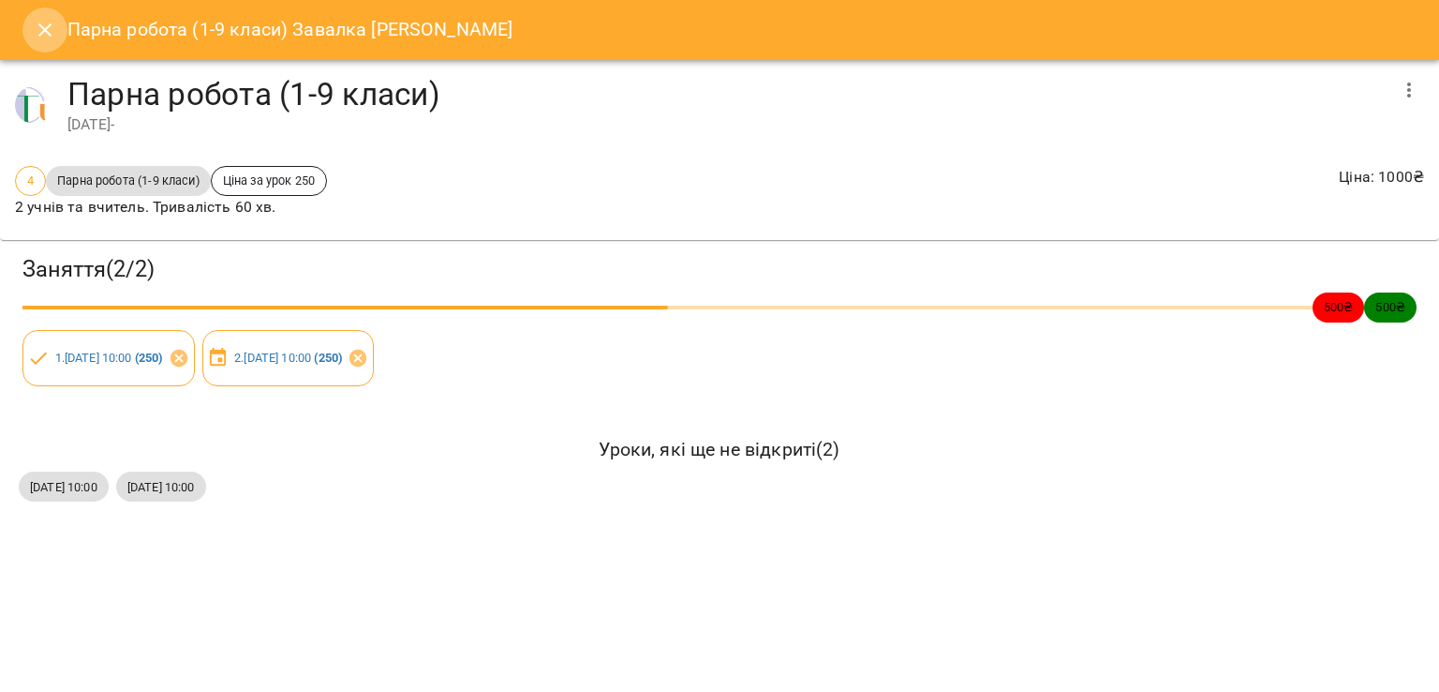
click at [46, 18] on button "Close" at bounding box center [44, 29] width 45 height 45
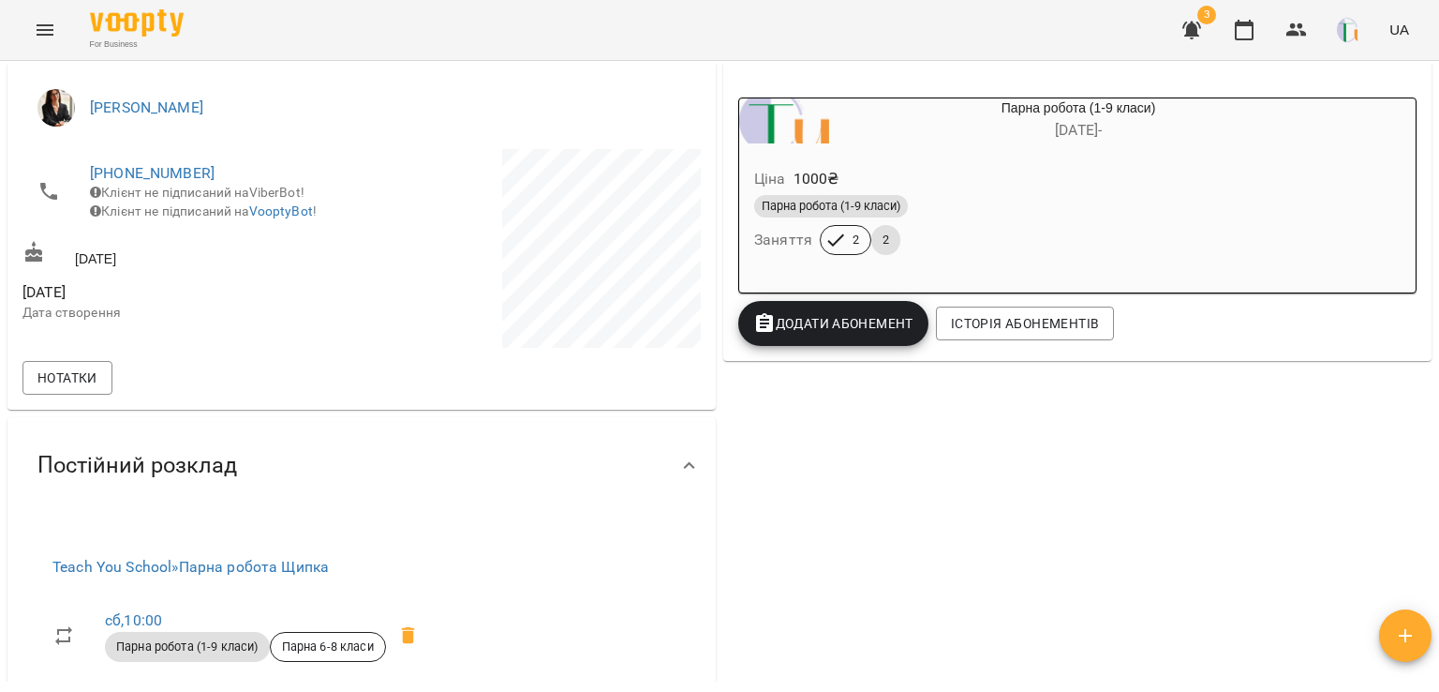
scroll to position [0, 0]
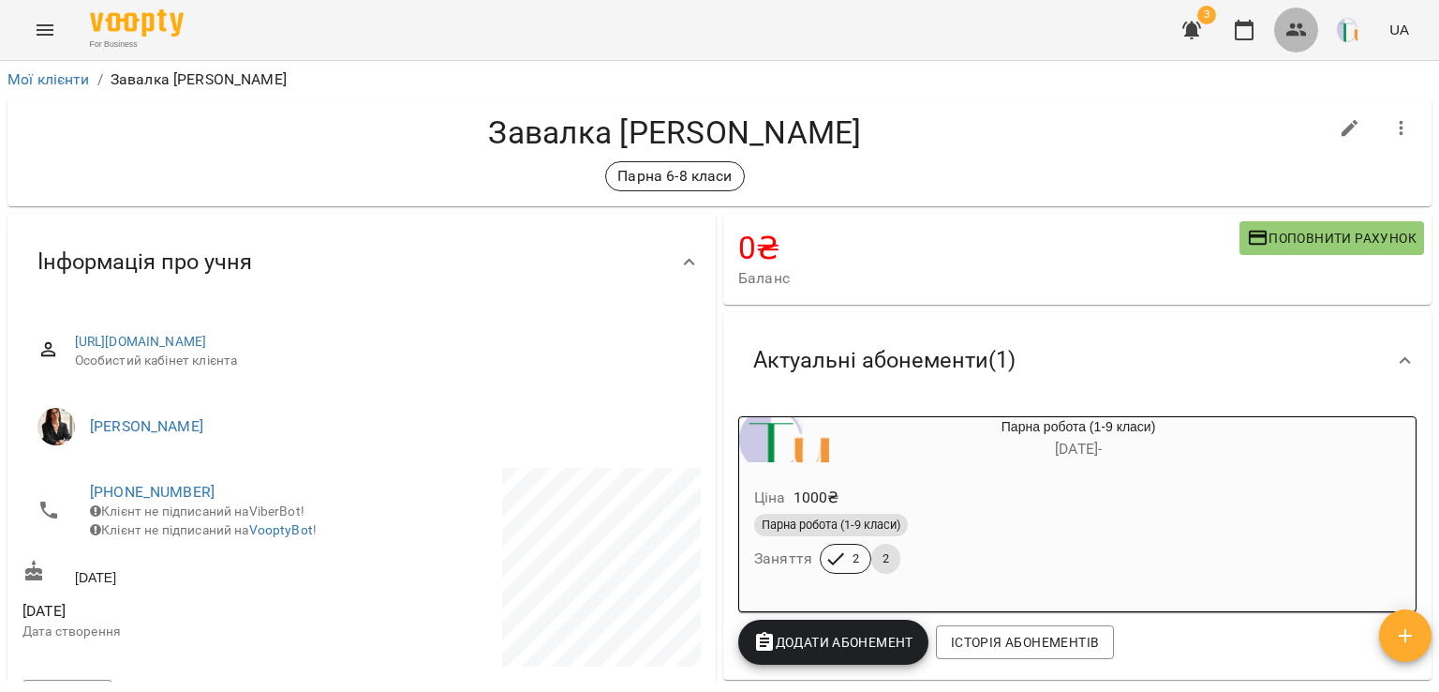
click at [1288, 46] on button "button" at bounding box center [1296, 29] width 45 height 45
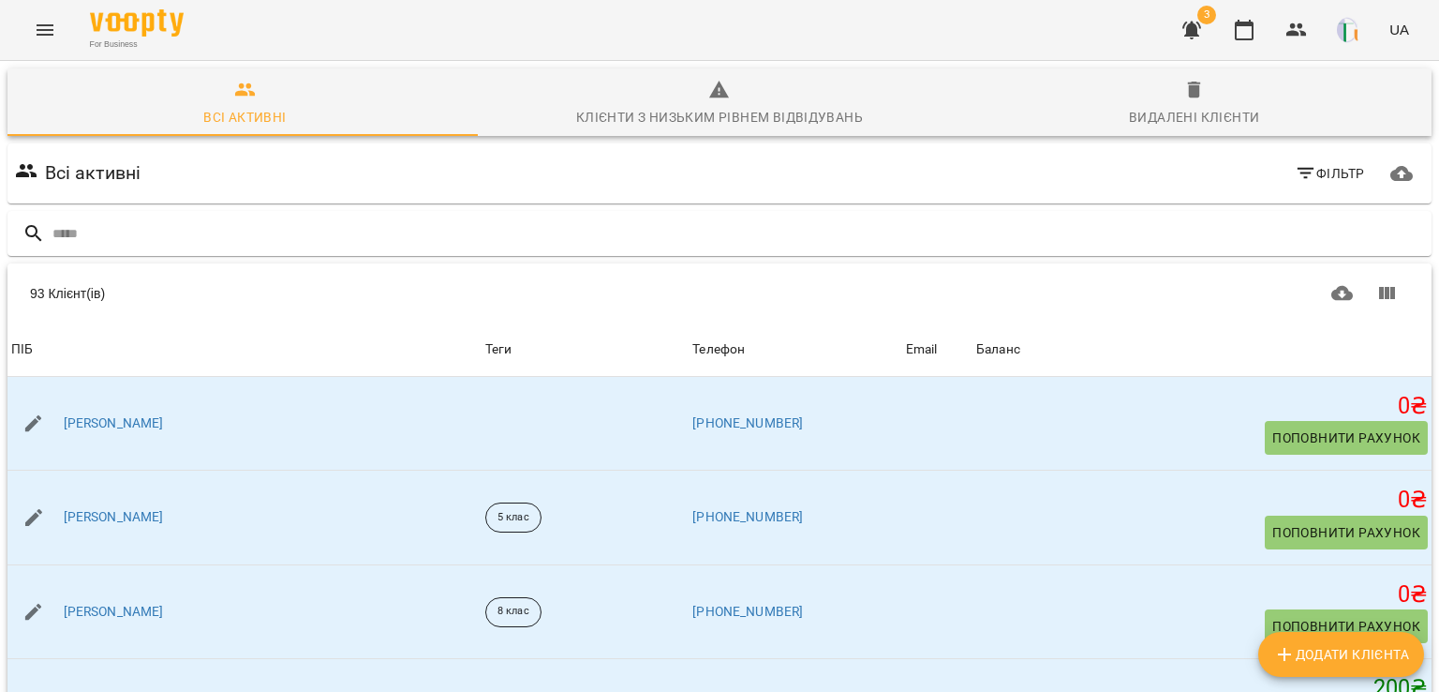
click at [464, 142] on div "Всі активні Фільтр" at bounding box center [720, 173] width 1432 height 67
click at [405, 226] on input "text" at bounding box center [738, 233] width 1372 height 31
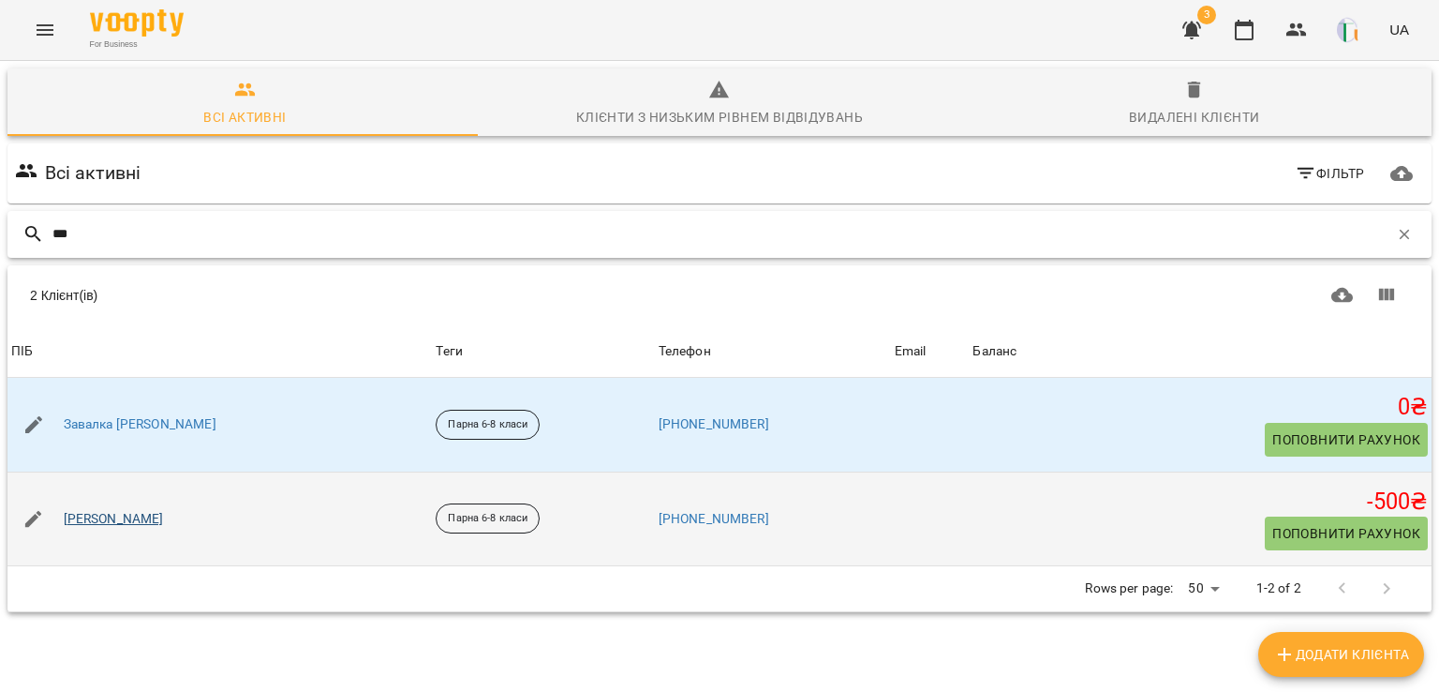
type input "***"
click at [124, 512] on link "[PERSON_NAME]" at bounding box center [114, 519] width 100 height 19
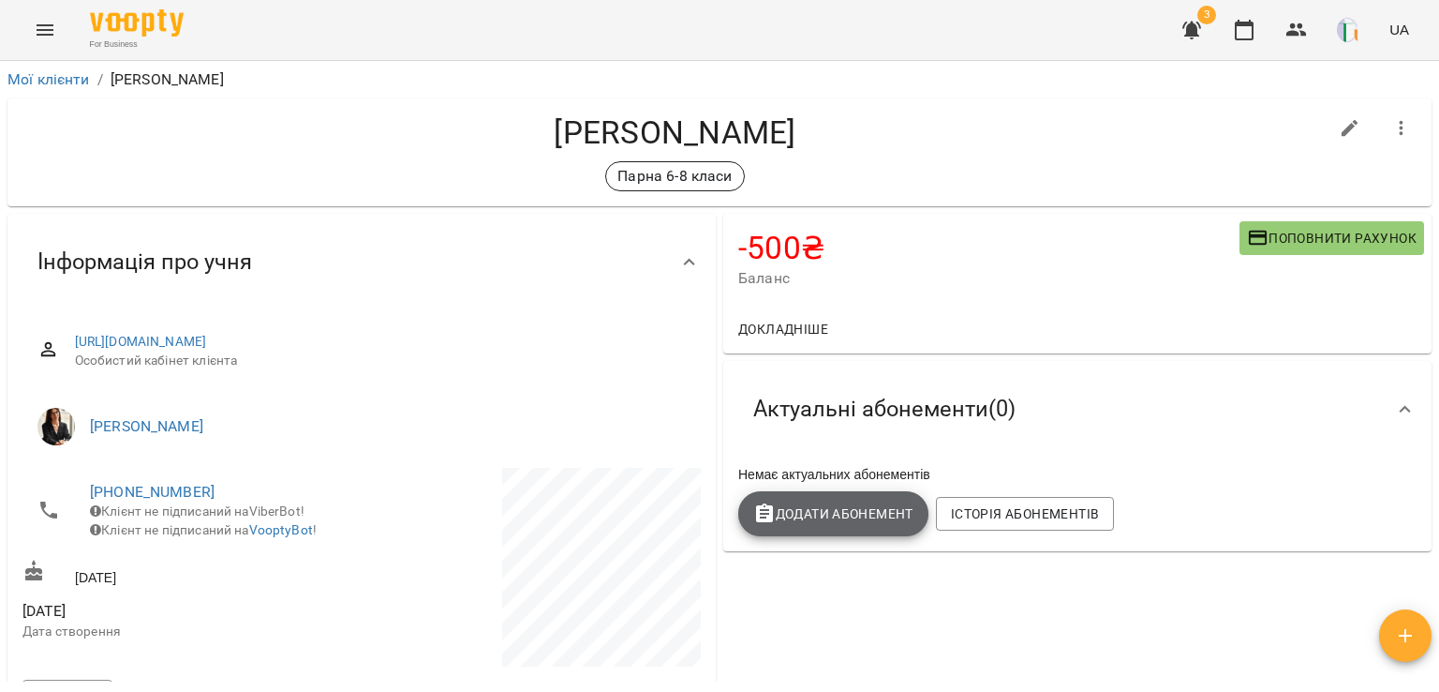
click at [836, 525] on span "Додати Абонемент" at bounding box center [833, 513] width 160 height 22
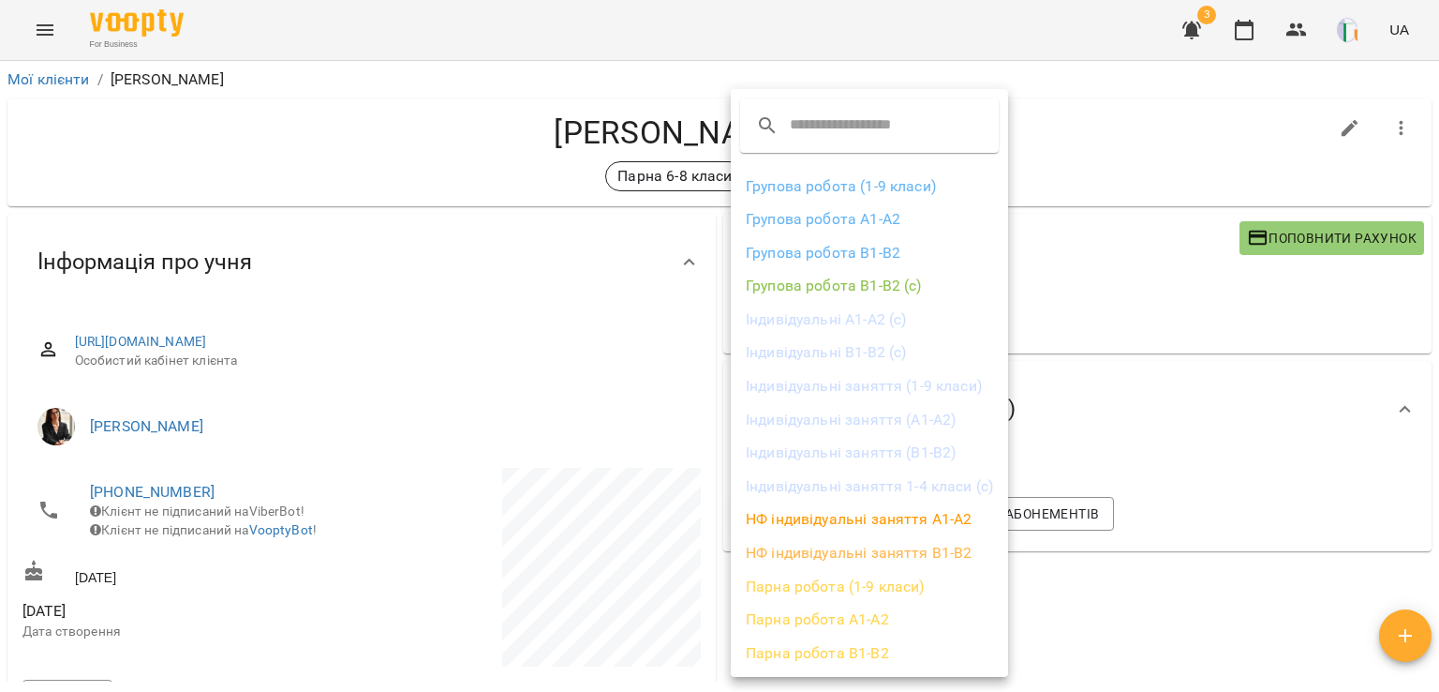
click at [835, 583] on li "Парна робота (1-9 класи)" at bounding box center [869, 587] width 277 height 34
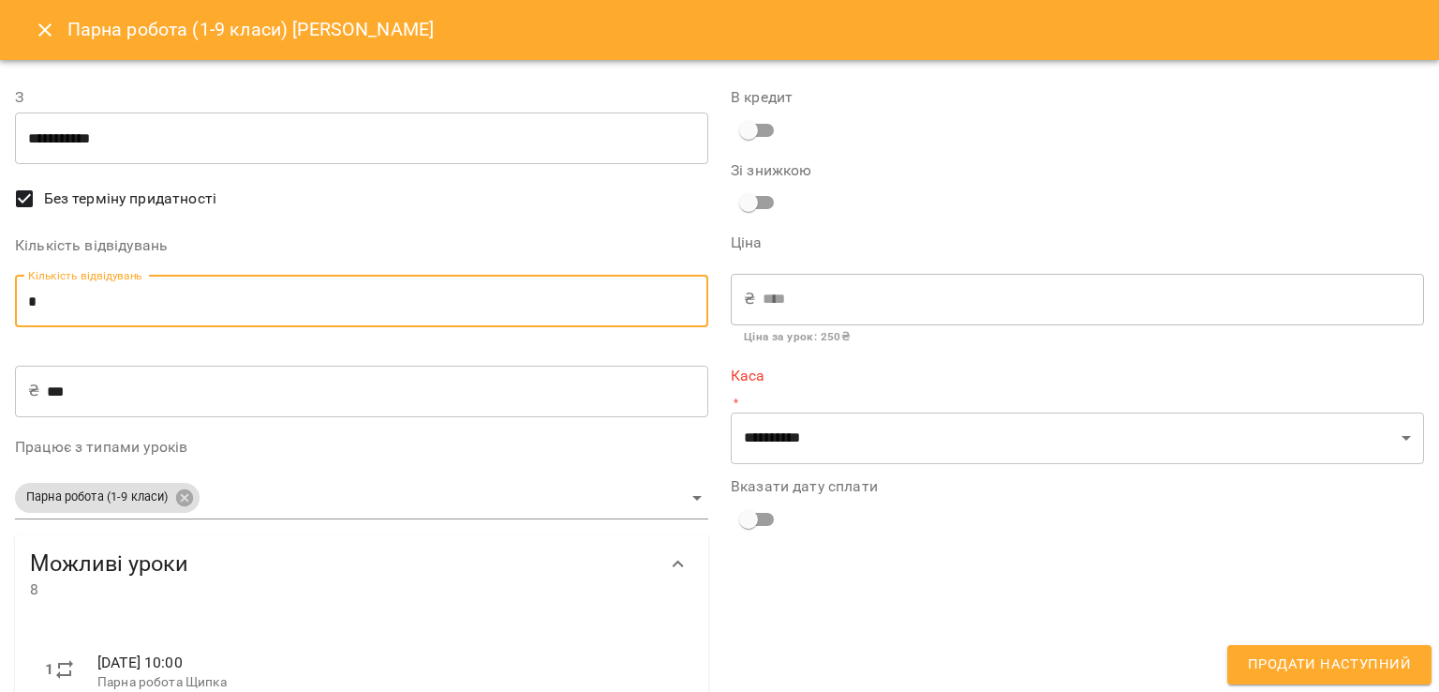
click at [217, 316] on input "*" at bounding box center [361, 302] width 693 height 52
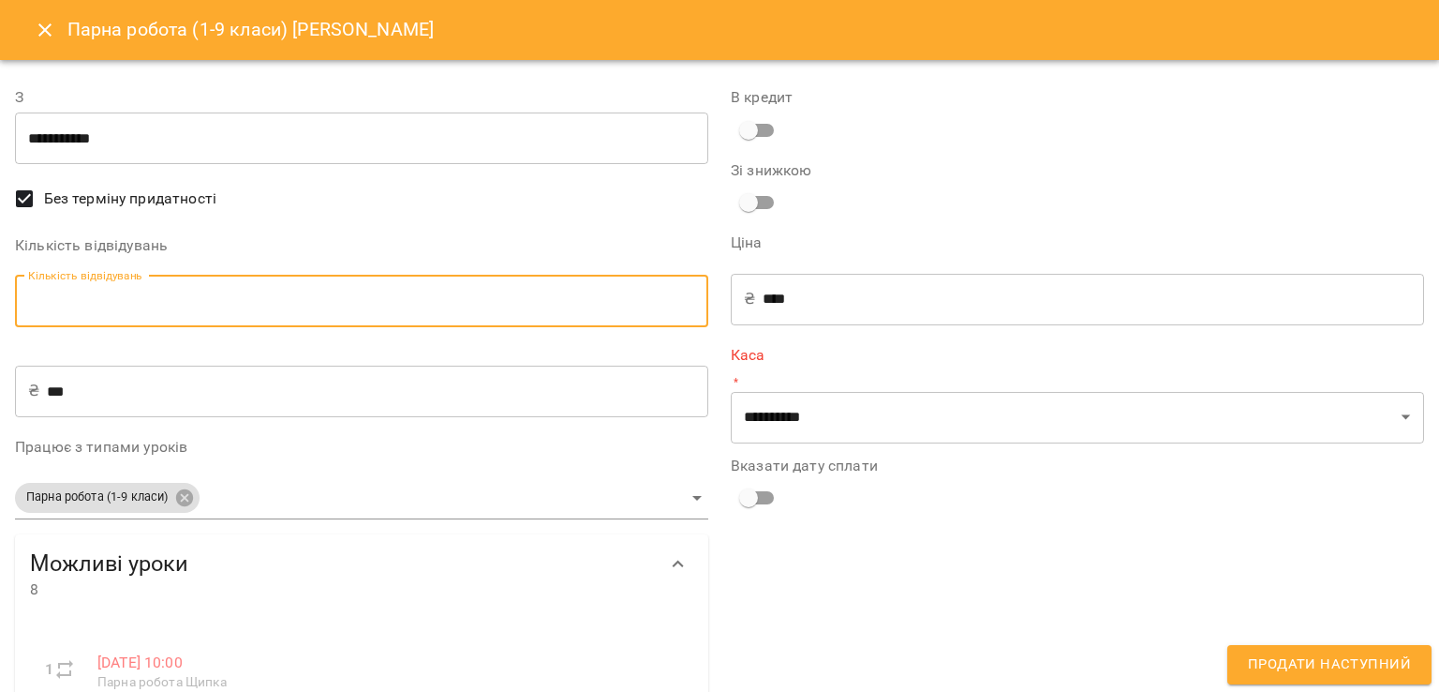
type input "*"
type input "****"
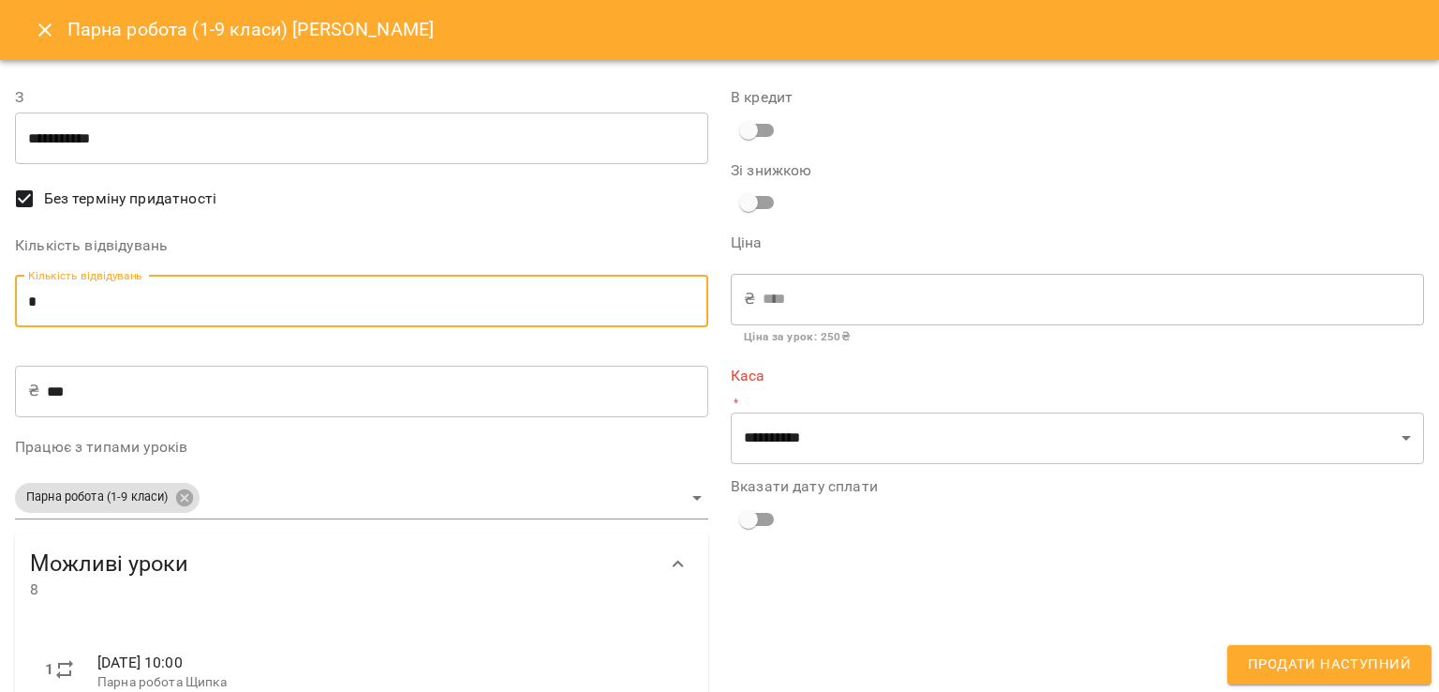
type input "*"
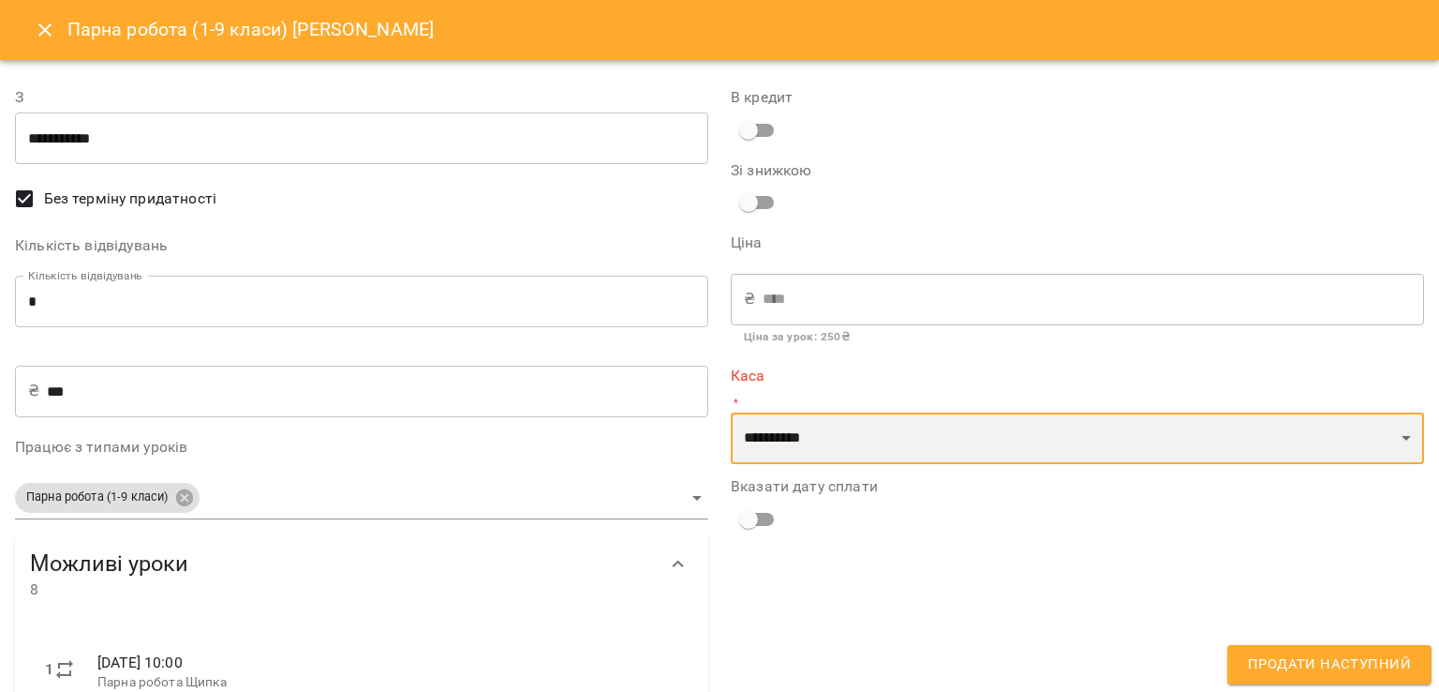
click at [795, 455] on select "**********" at bounding box center [1077, 438] width 693 height 52
select select "****"
click at [731, 412] on select "**********" at bounding box center [1077, 438] width 693 height 52
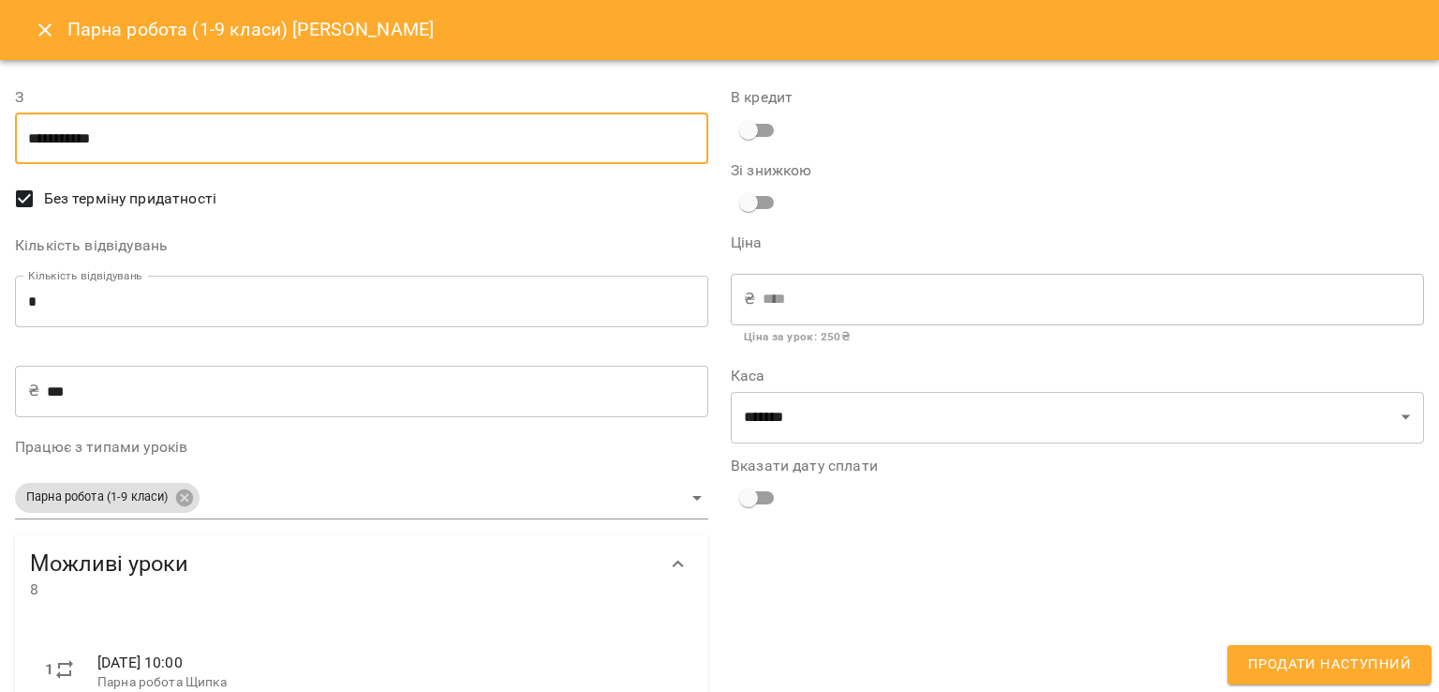
click at [206, 127] on input "**********" at bounding box center [361, 138] width 693 height 52
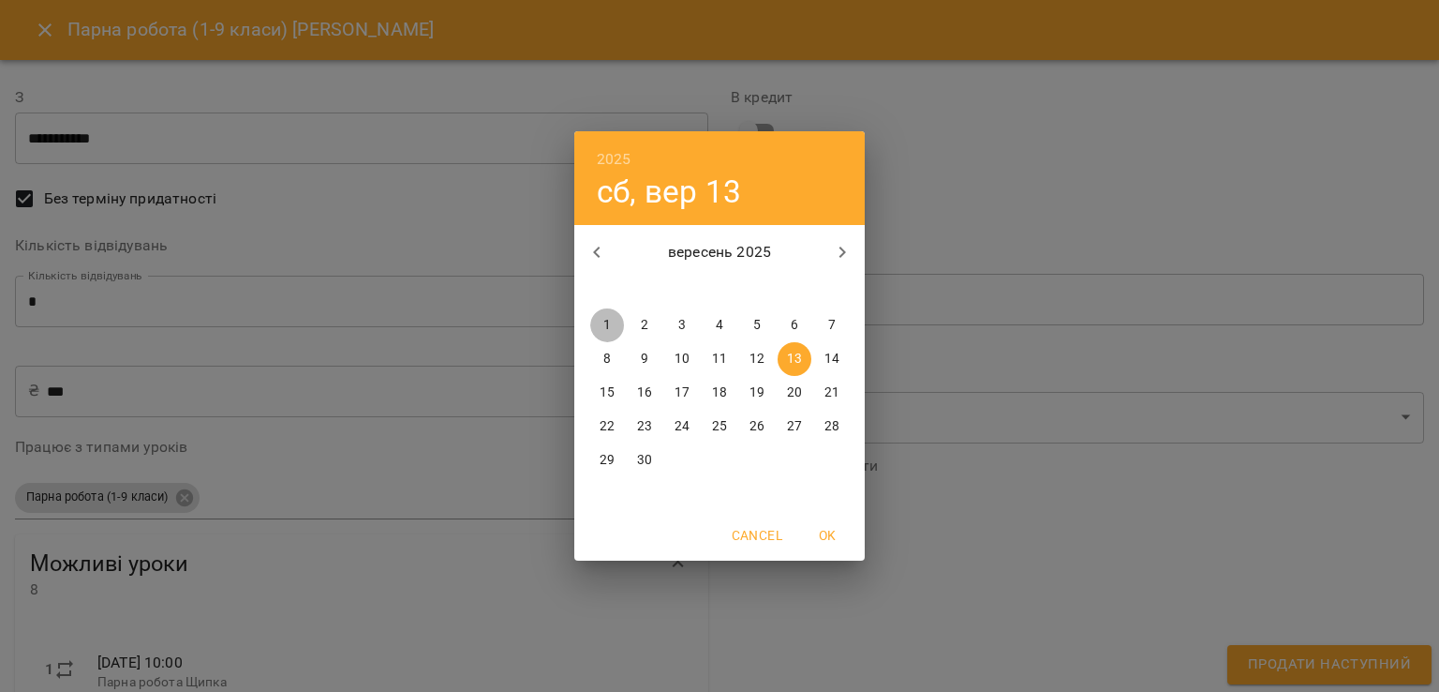
click at [616, 326] on span "1" at bounding box center [607, 325] width 34 height 19
type input "**********"
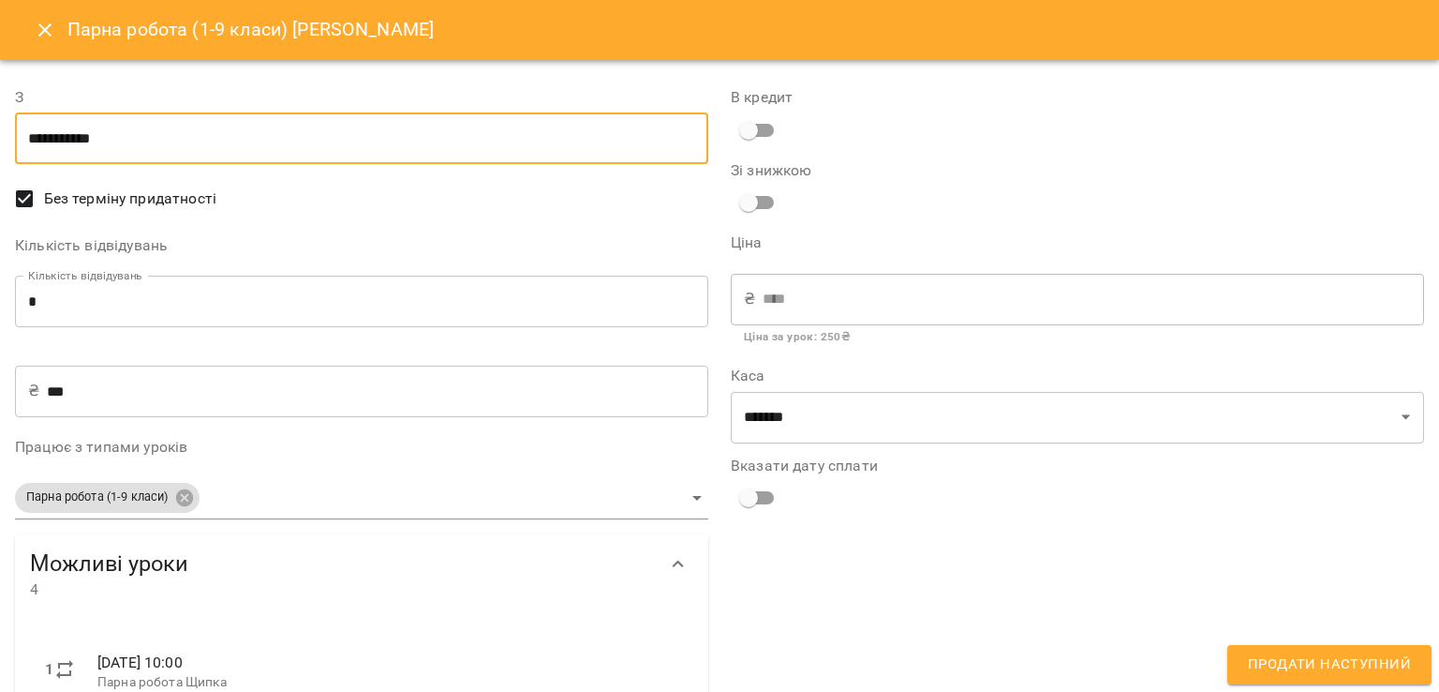
scroll to position [259, 0]
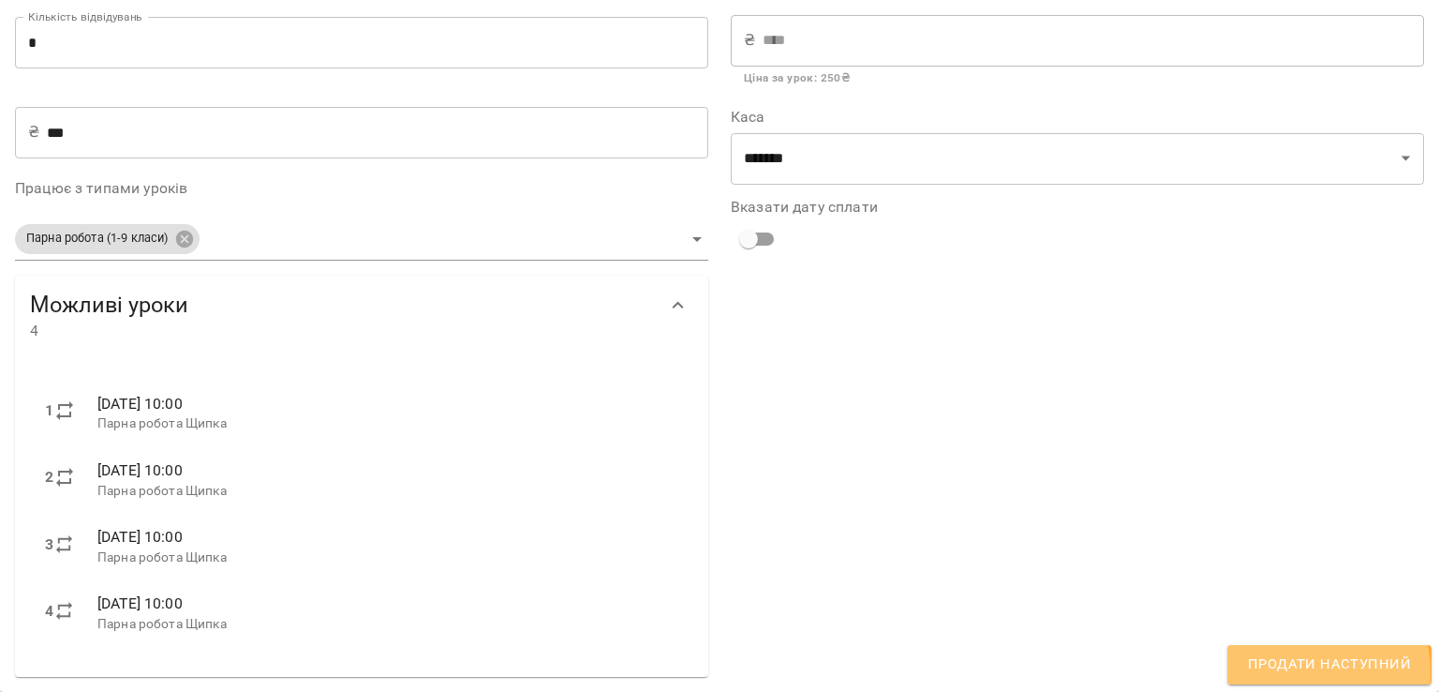
click at [1278, 673] on span "Продати наступний" at bounding box center [1329, 664] width 163 height 24
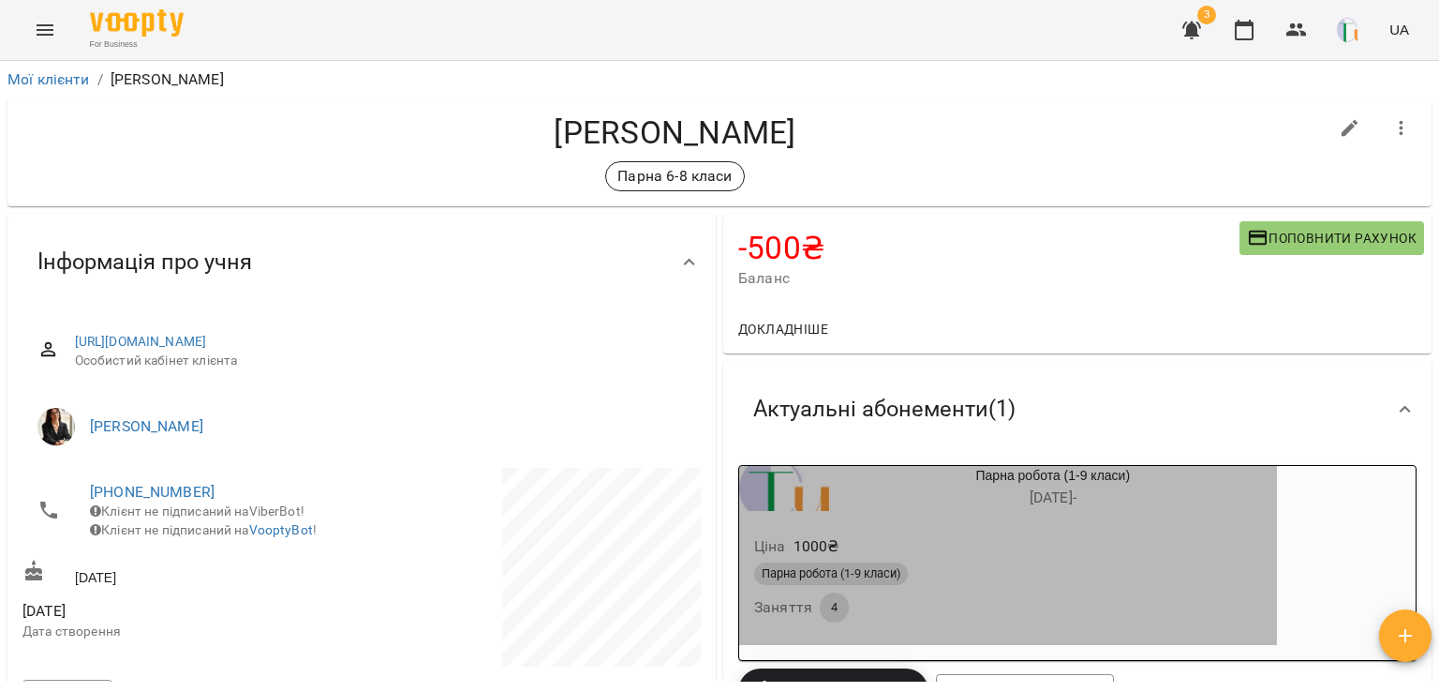
click at [1029, 501] on h6 "[DATE] -" at bounding box center [1053, 497] width 448 height 26
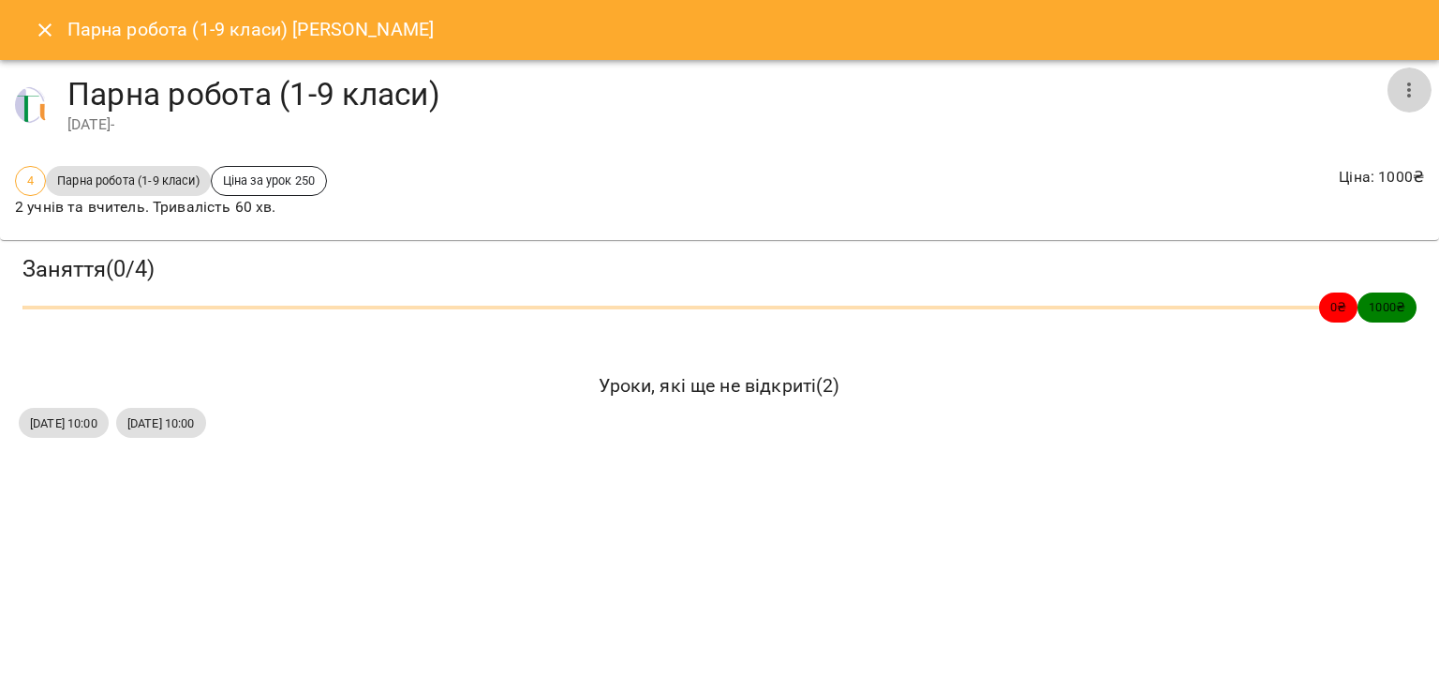
click at [1421, 85] on button "button" at bounding box center [1409, 89] width 45 height 45
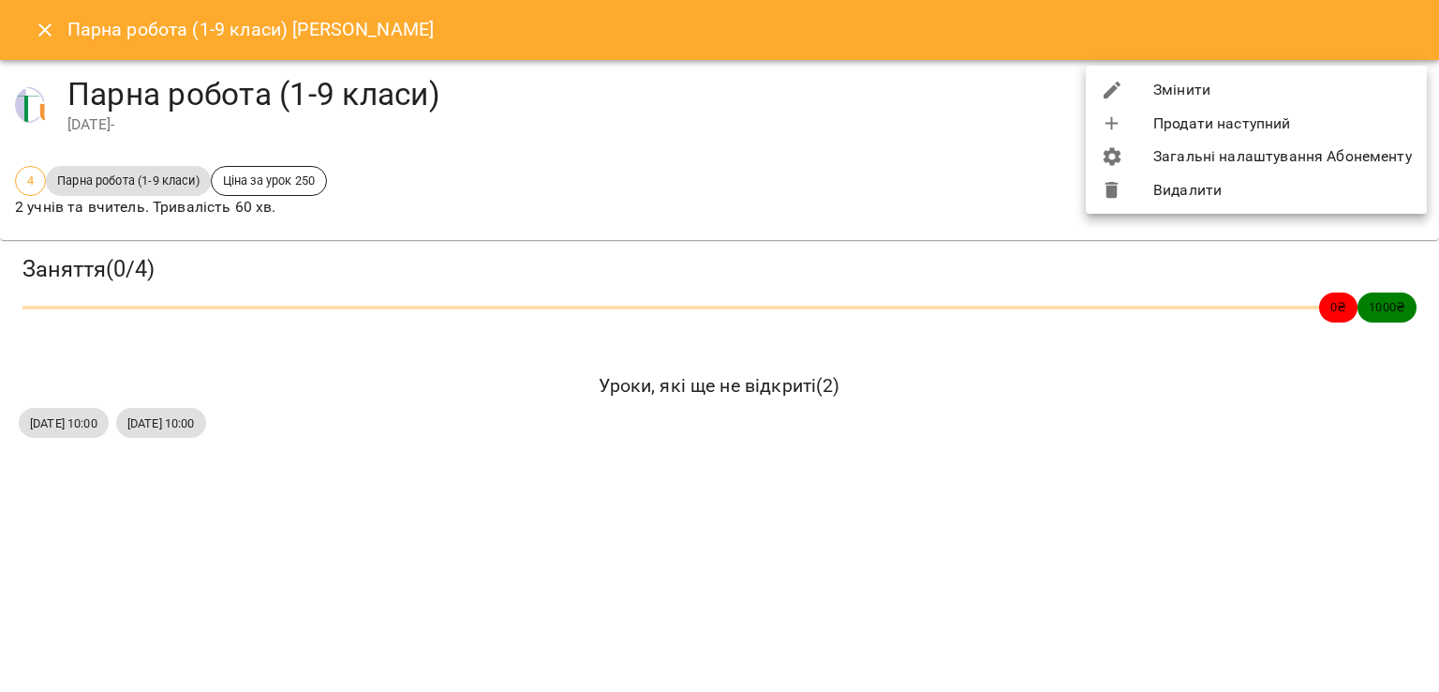
click at [31, 5] on div at bounding box center [719, 346] width 1439 height 692
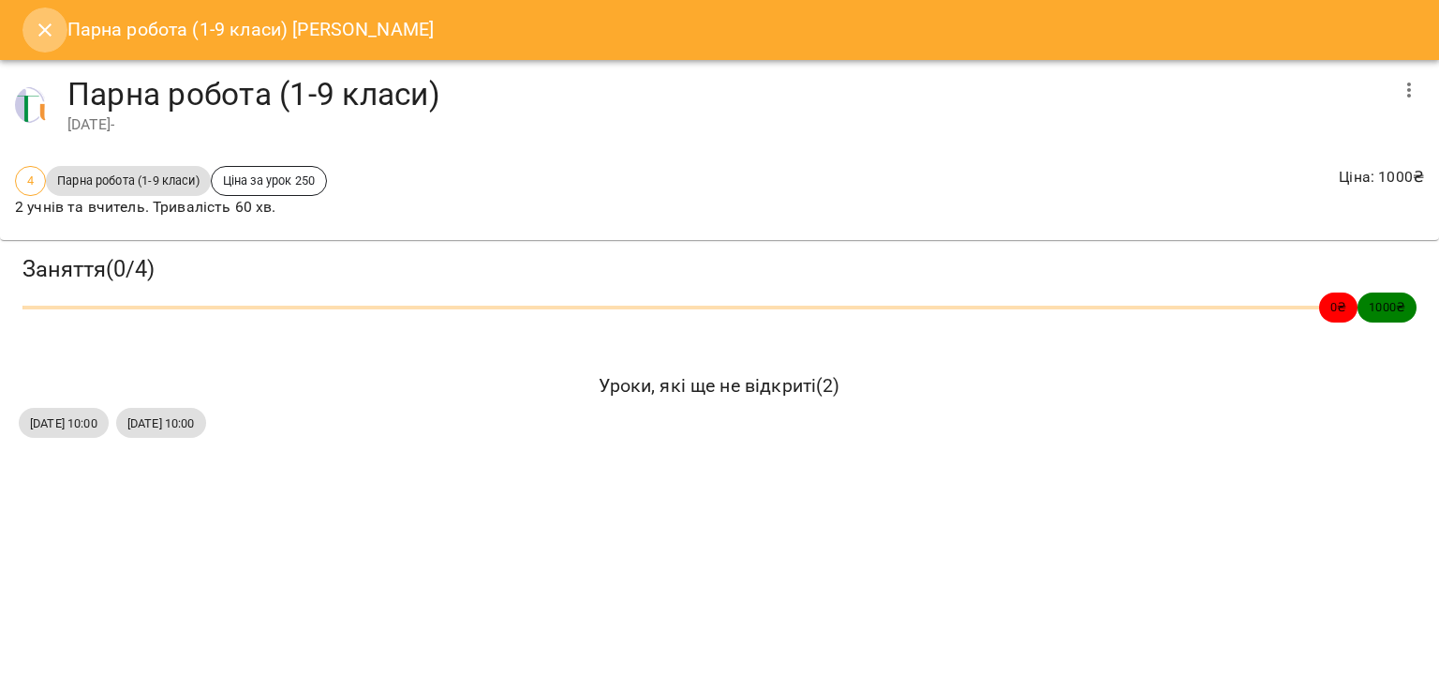
click at [41, 23] on icon "Close" at bounding box center [45, 30] width 22 height 22
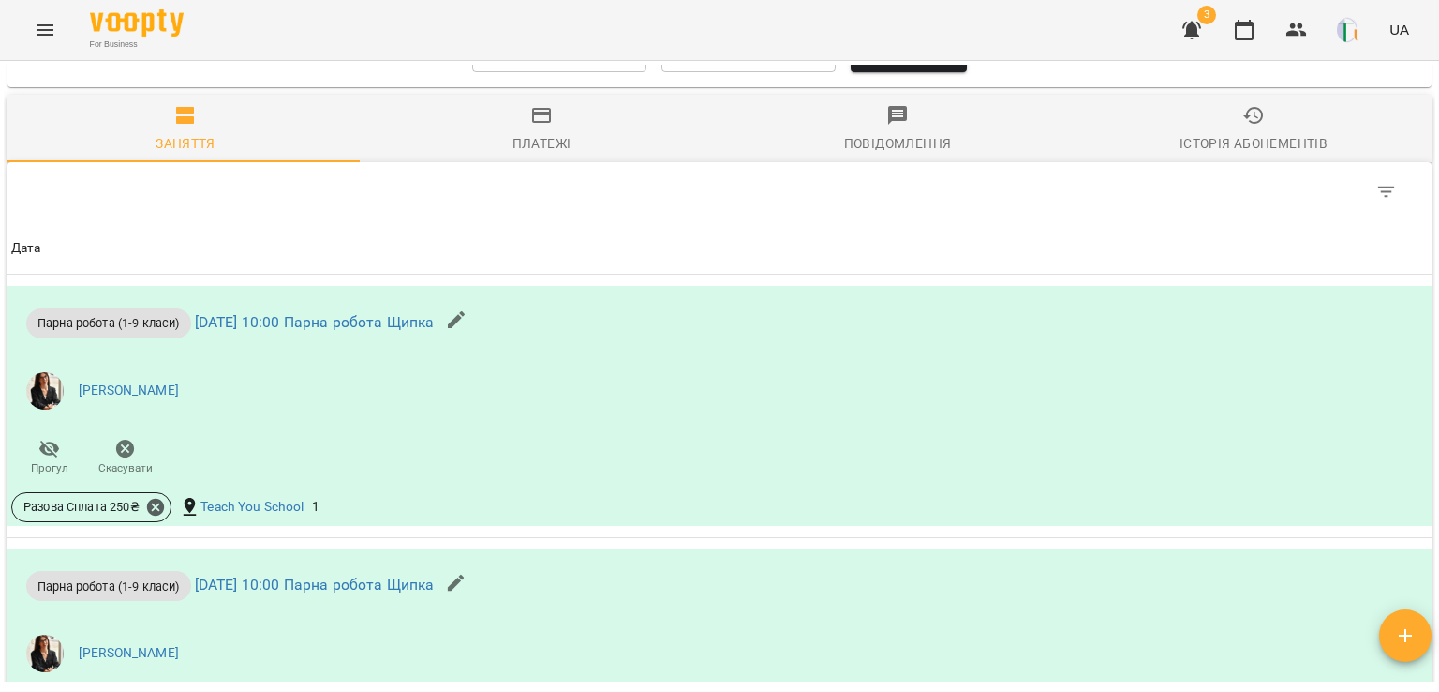
scroll to position [1110, 0]
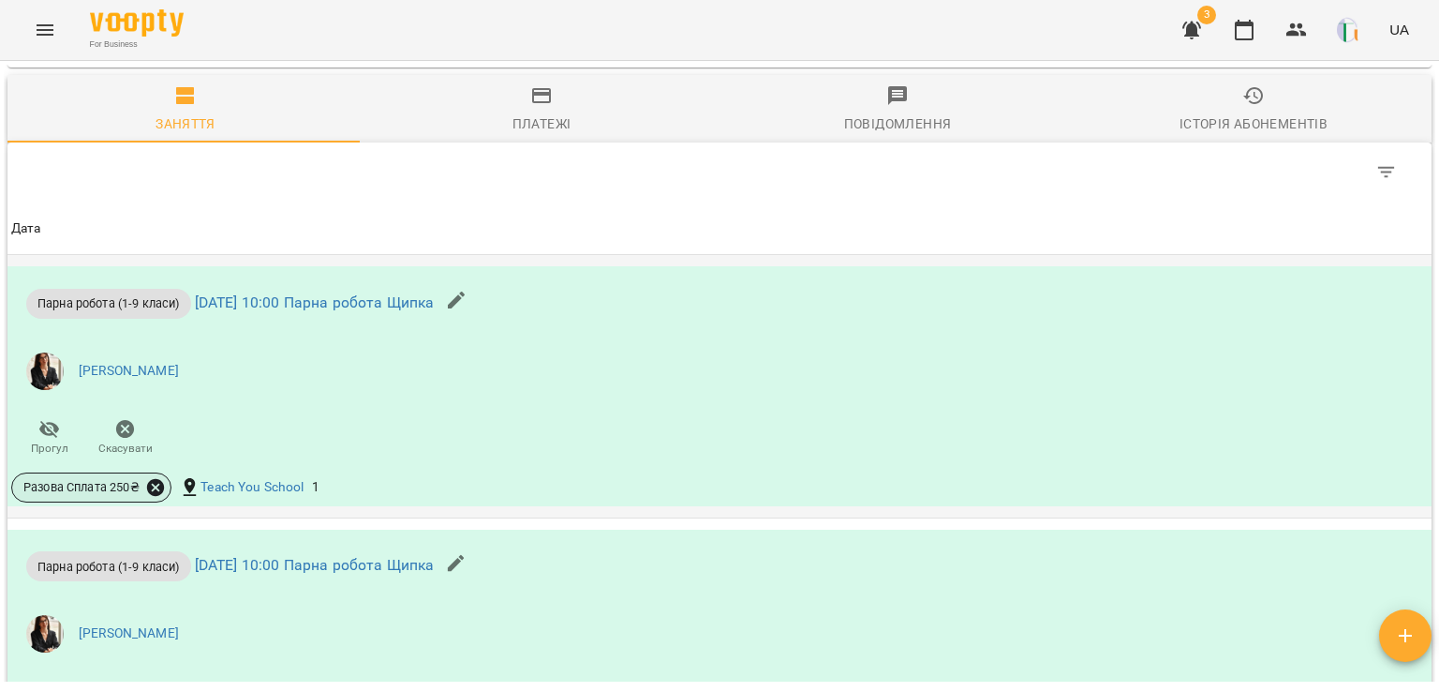
click at [147, 482] on icon at bounding box center [155, 487] width 17 height 17
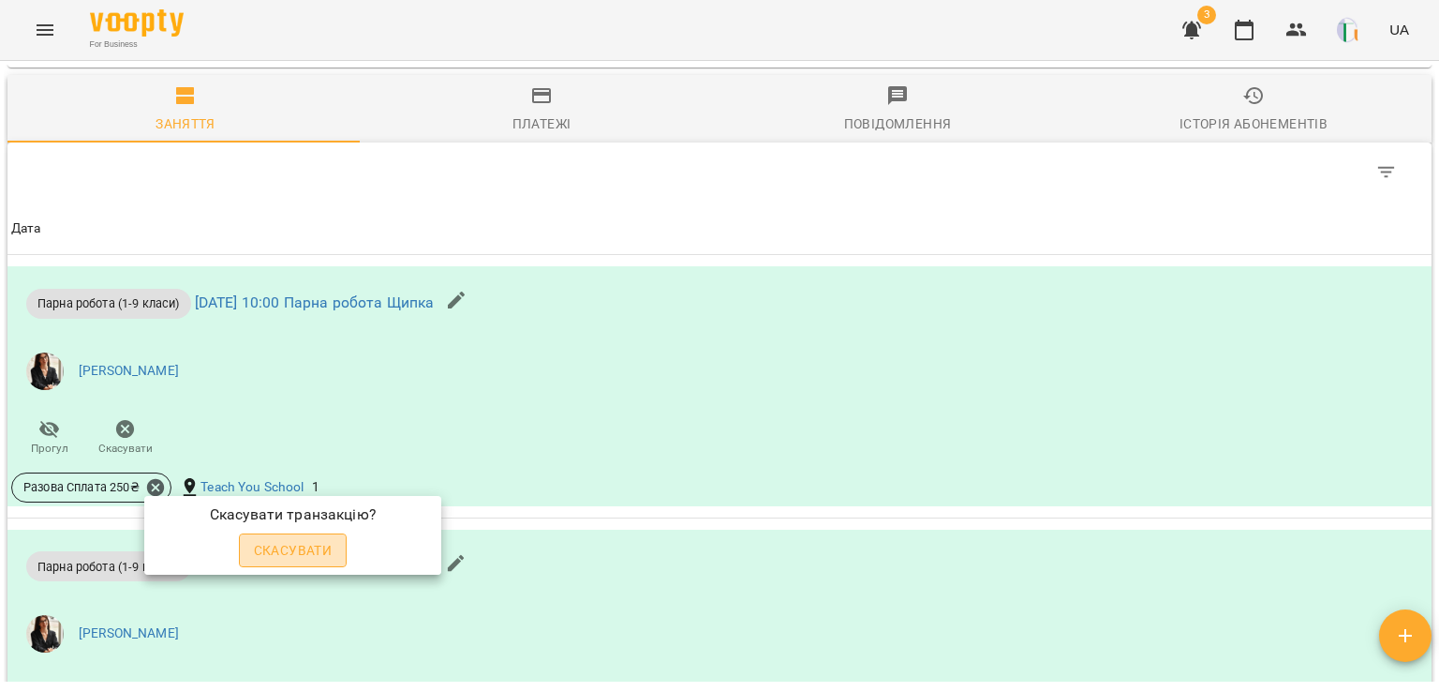
click at [276, 552] on span "Скасувати" at bounding box center [293, 550] width 79 height 22
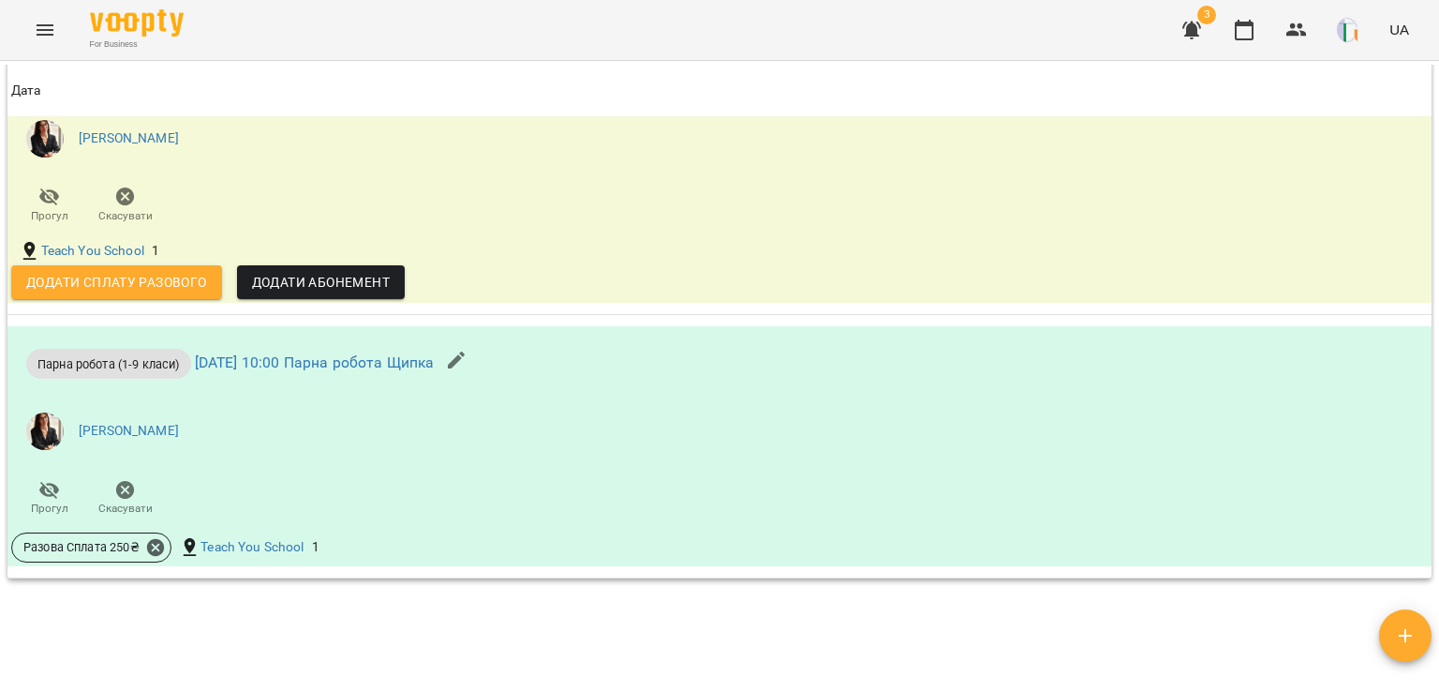
scroll to position [1344, 0]
click at [151, 544] on icon at bounding box center [155, 545] width 17 height 17
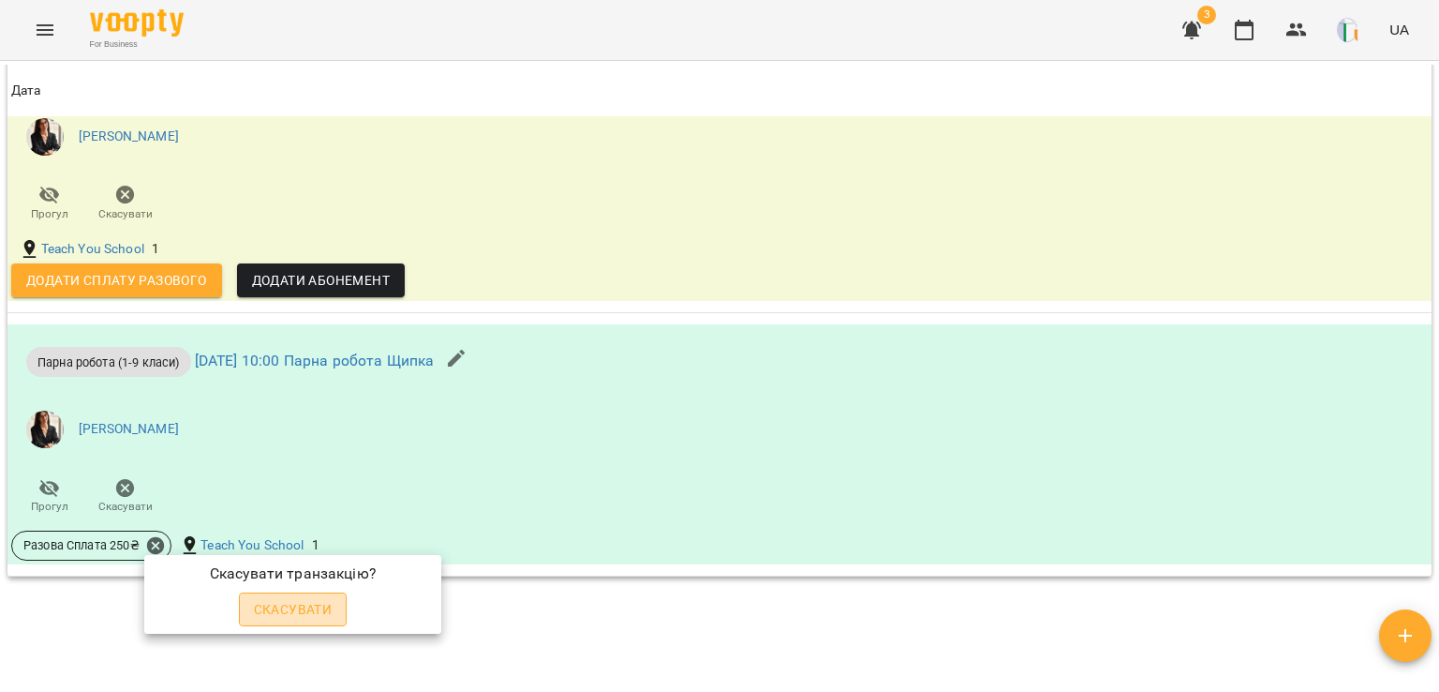
click at [290, 608] on span "Скасувати" at bounding box center [293, 609] width 79 height 22
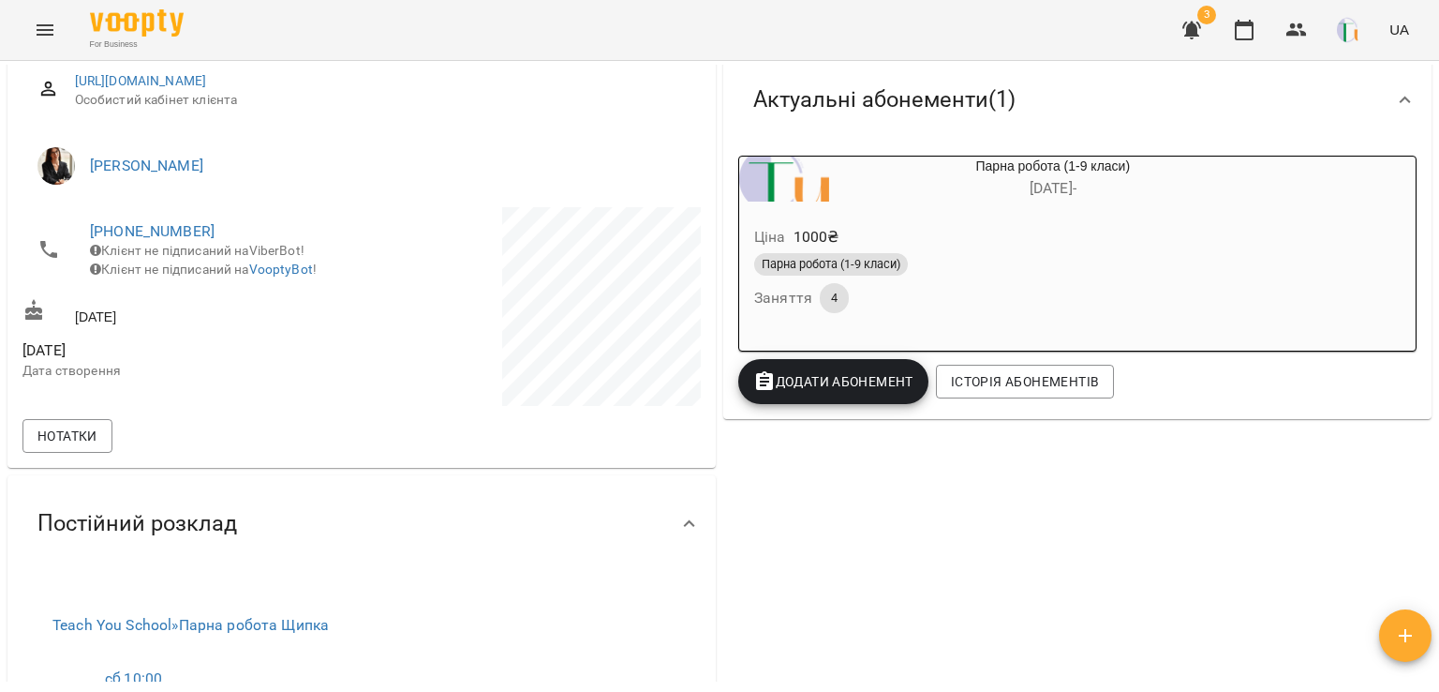
scroll to position [258, 0]
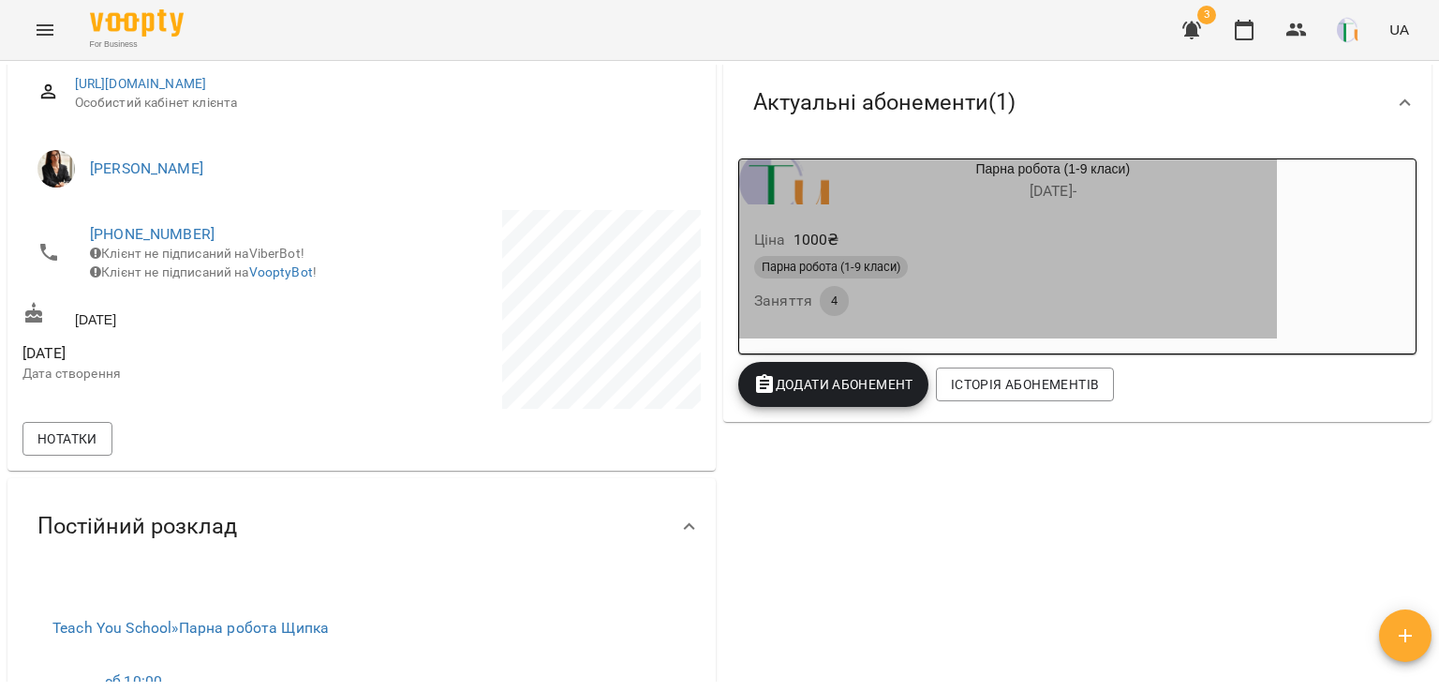
click at [1010, 258] on div "Парна робота (1-9 класи)" at bounding box center [1008, 267] width 508 height 22
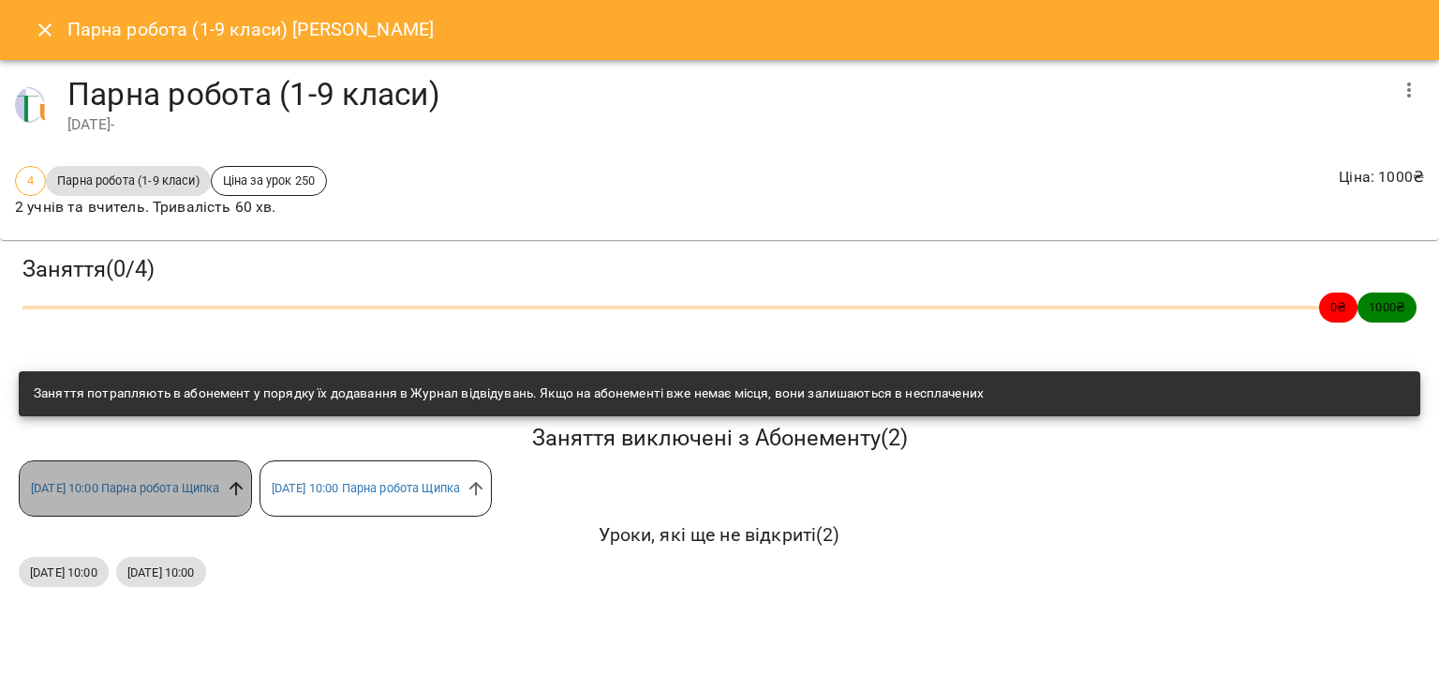
click at [246, 481] on icon at bounding box center [236, 488] width 21 height 21
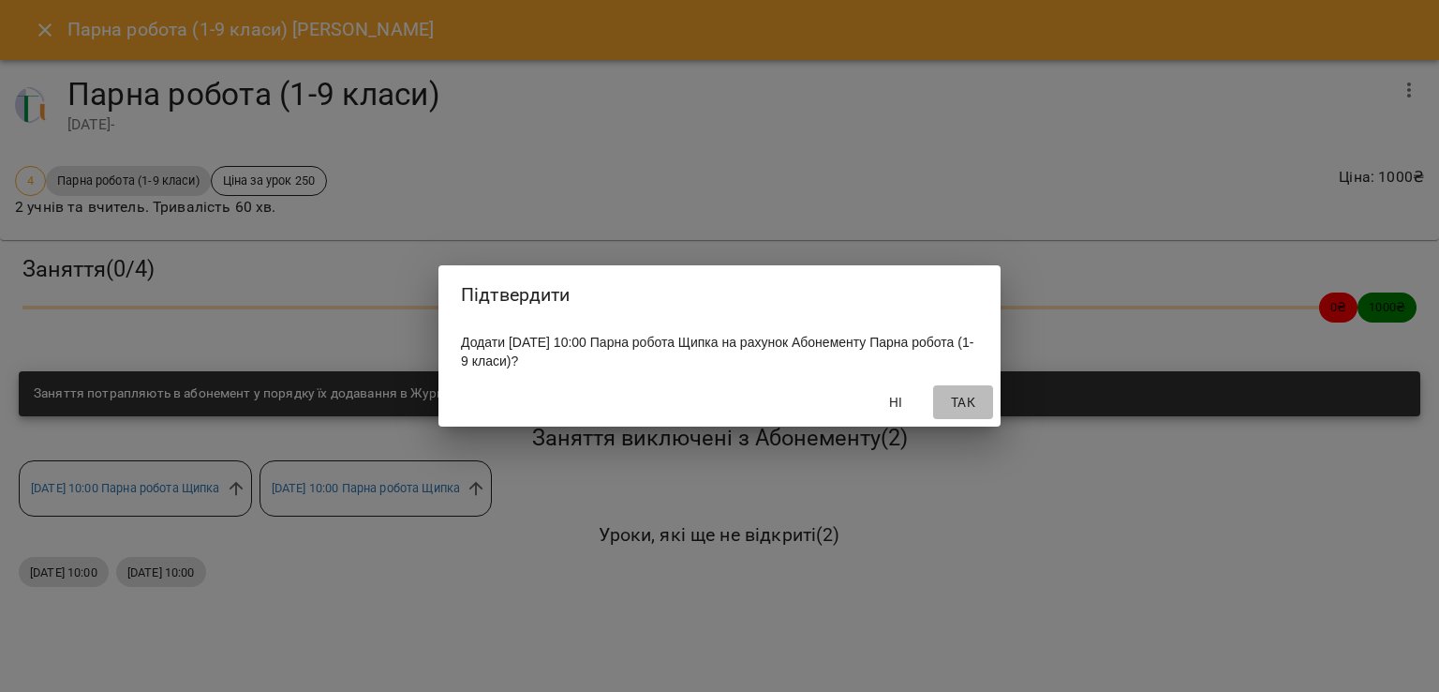
click at [967, 409] on span "Так" at bounding box center [963, 402] width 45 height 22
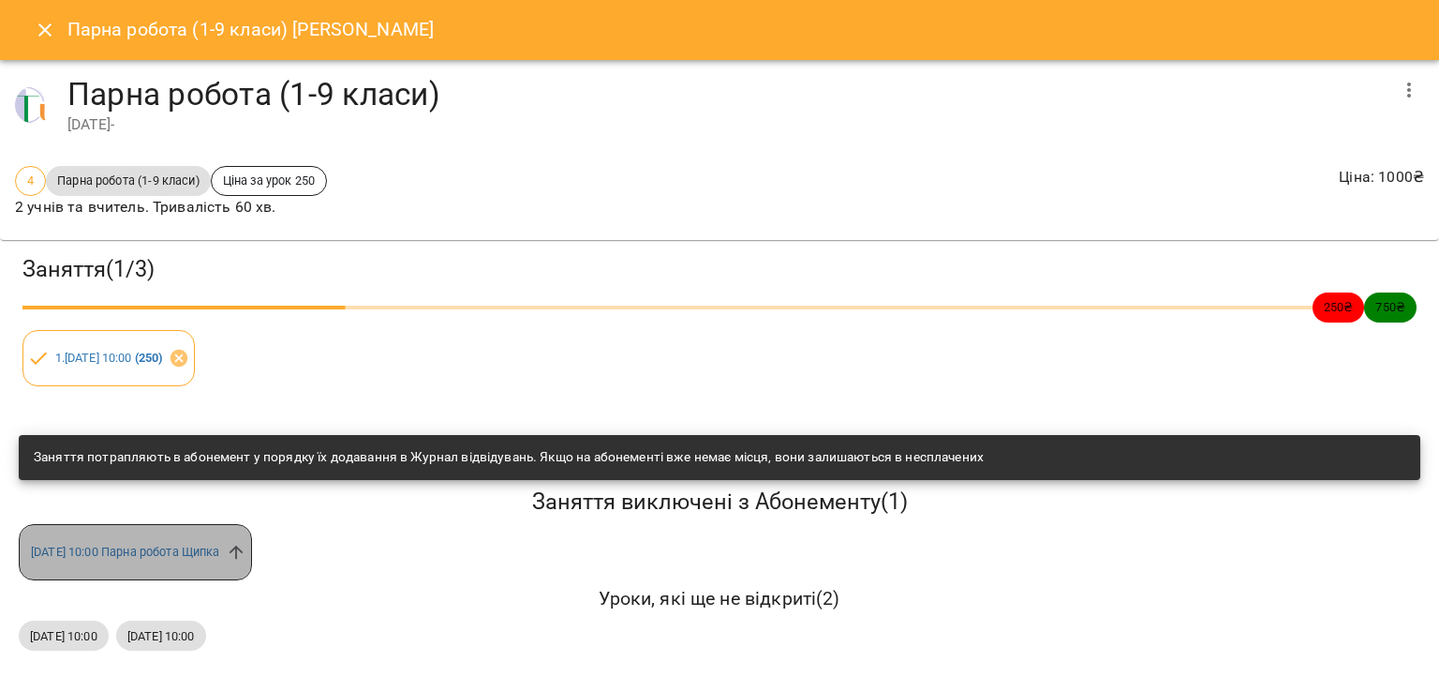
click at [252, 563] on div "[DATE] 10:00 Парна робота Щипка" at bounding box center [135, 552] width 233 height 56
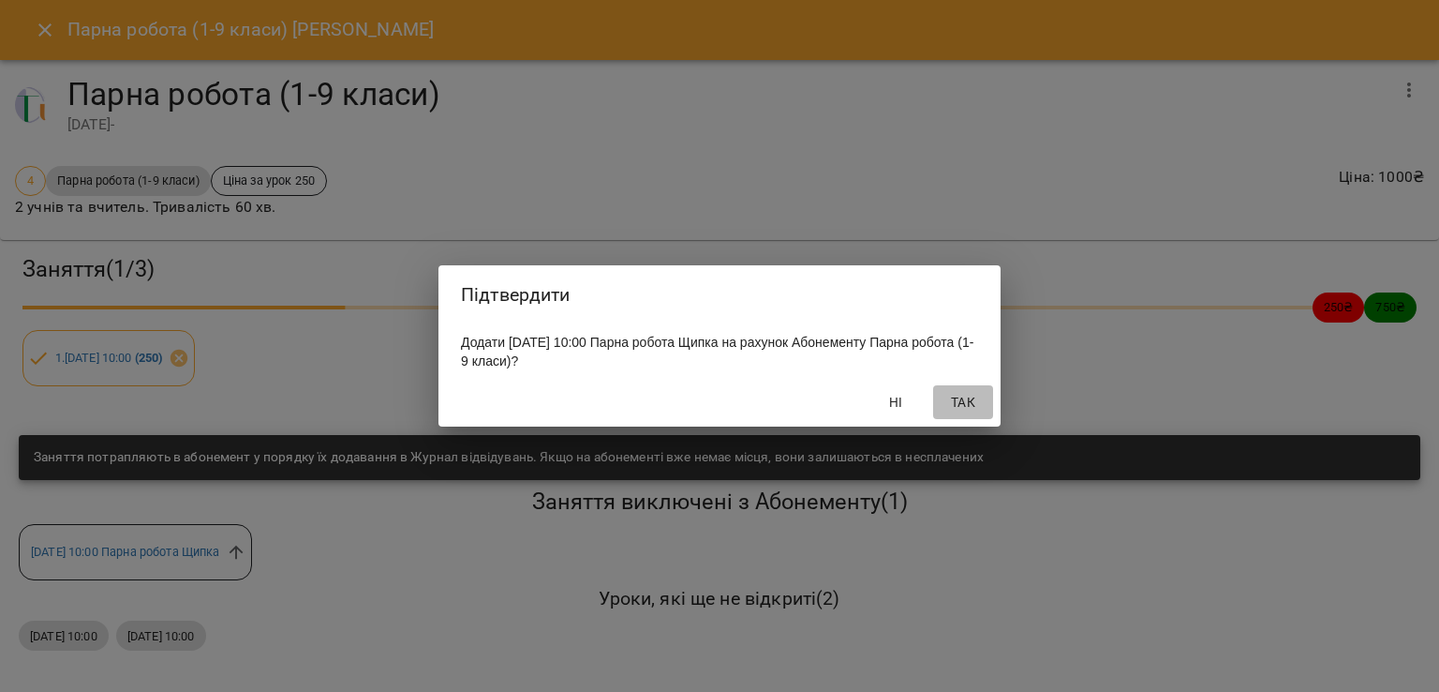
click at [962, 402] on span "Так" at bounding box center [963, 402] width 45 height 22
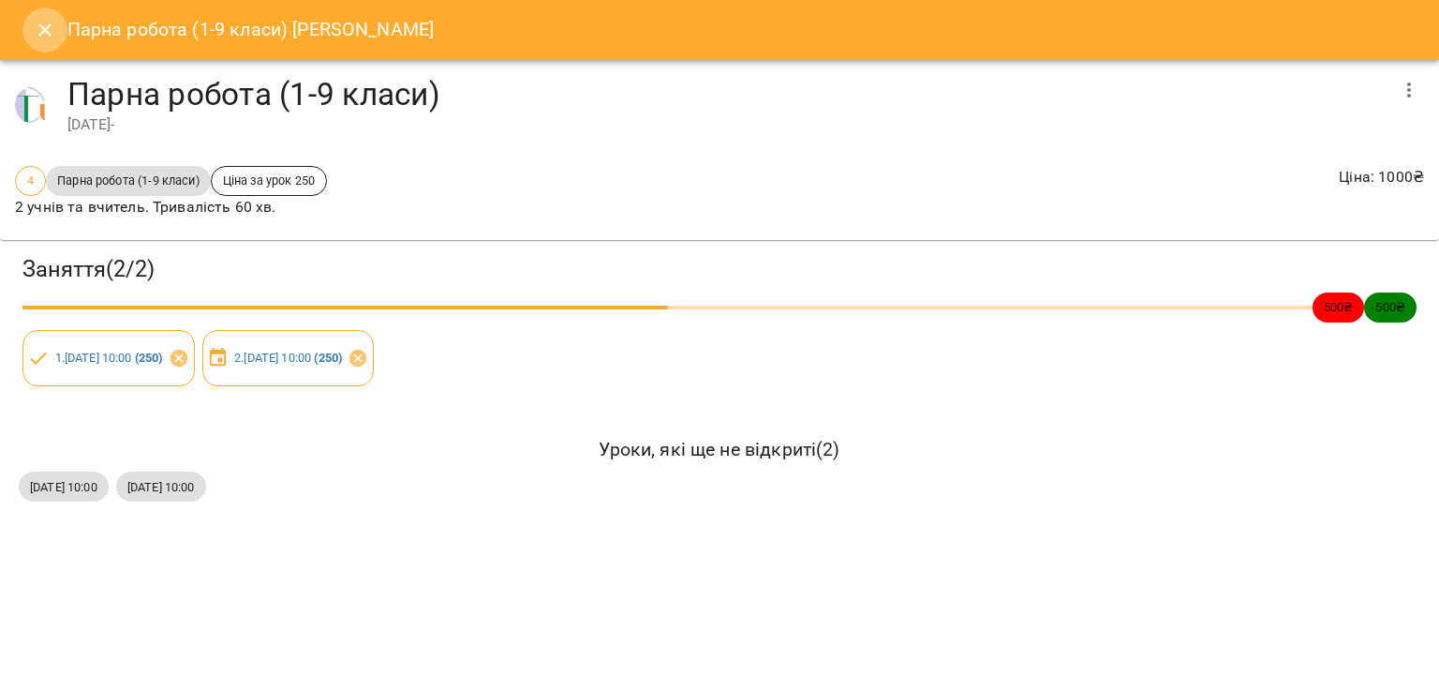
click at [41, 22] on icon "Close" at bounding box center [45, 30] width 22 height 22
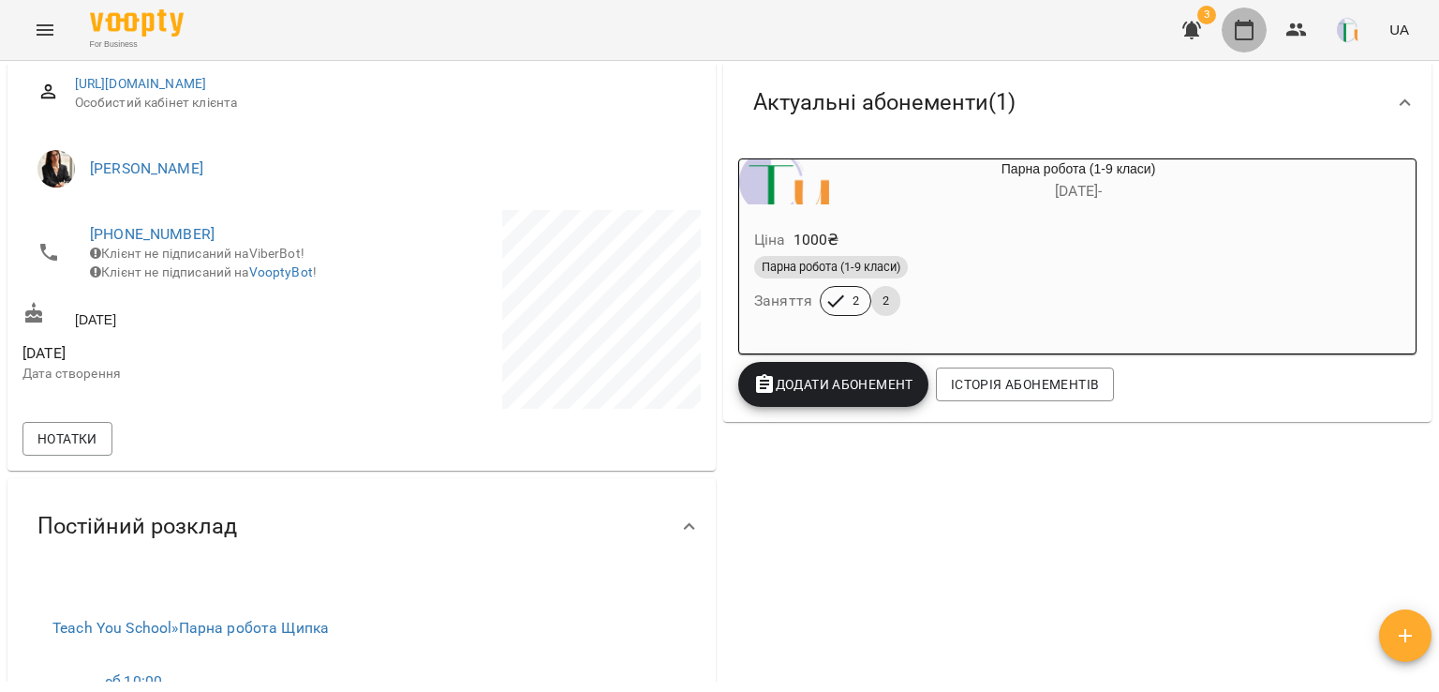
click at [1241, 48] on button "button" at bounding box center [1244, 29] width 45 height 45
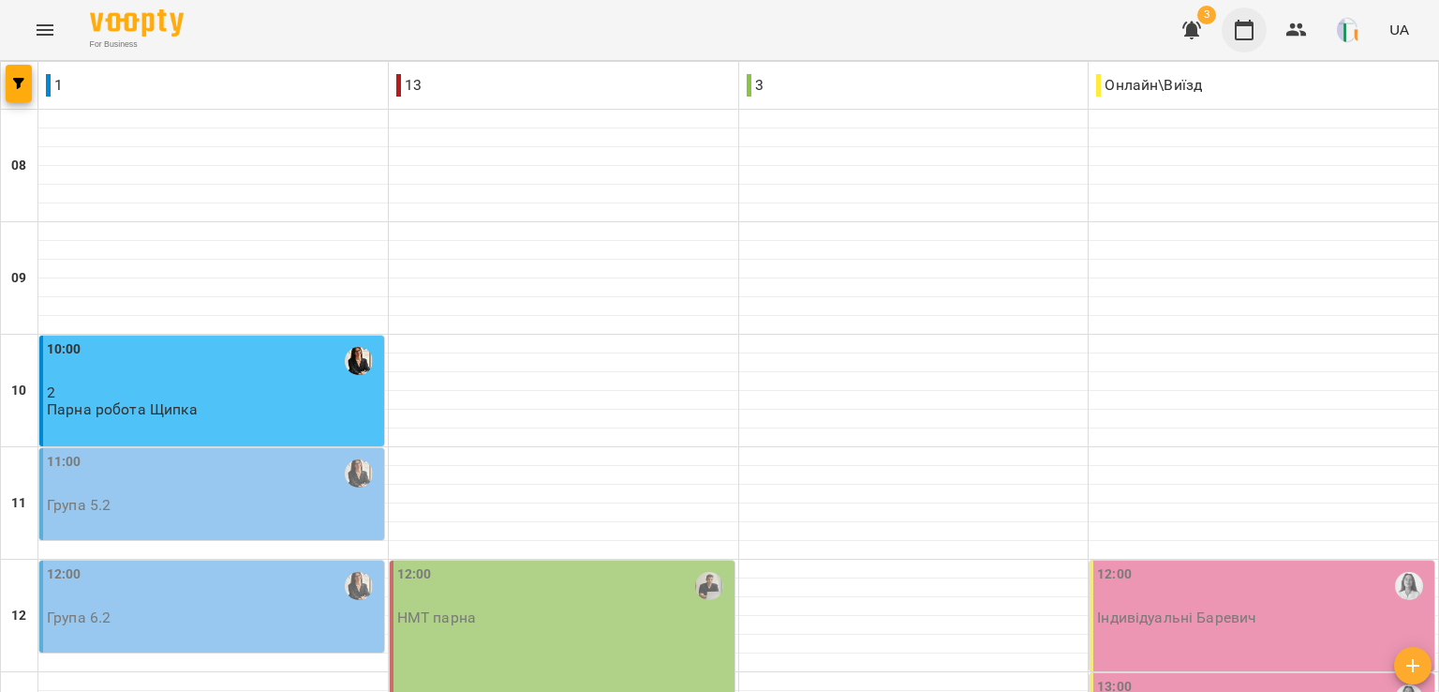
scroll to position [161, 0]
